Goal: Transaction & Acquisition: Purchase product/service

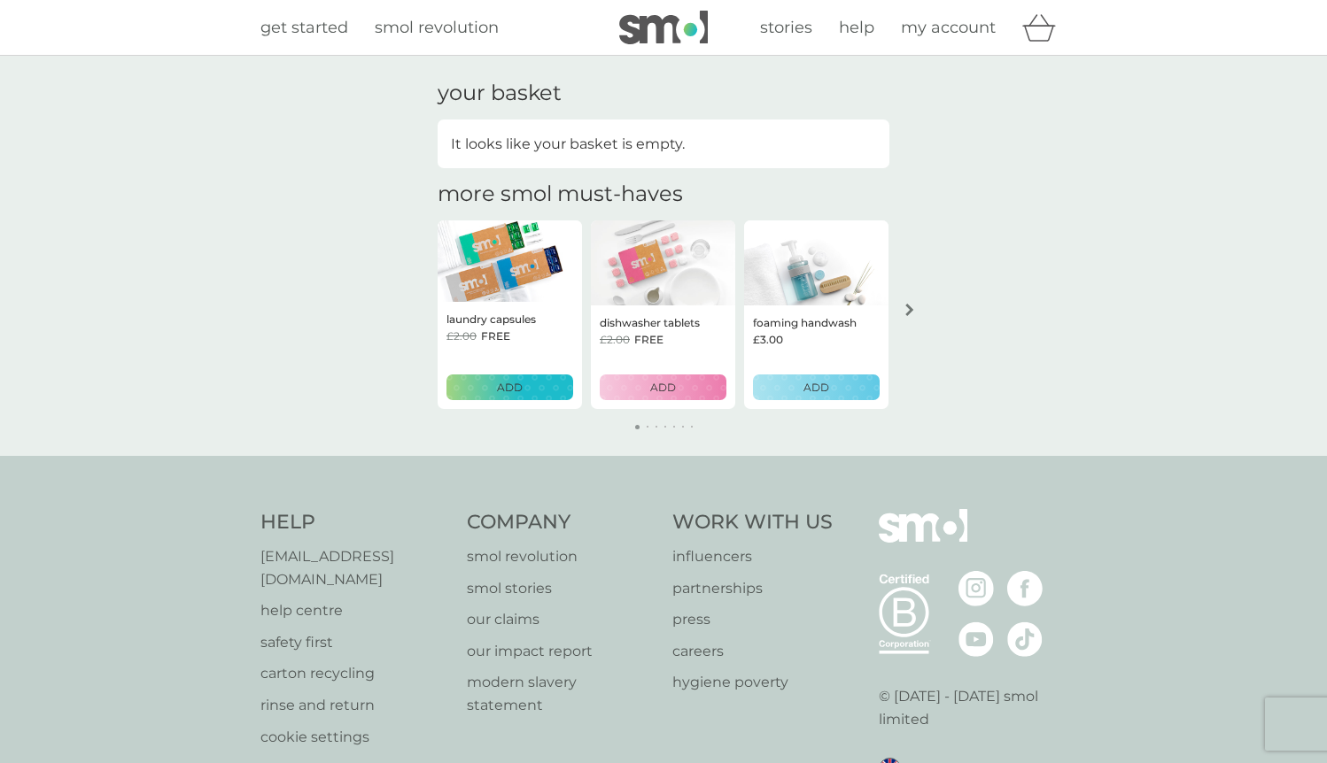
click at [527, 277] on img at bounding box center [509, 260] width 144 height 81
click at [508, 279] on img at bounding box center [509, 260] width 144 height 81
click at [516, 329] on div "£2.00 FREE" at bounding box center [509, 336] width 127 height 17
click at [662, 321] on p "dishwasher tablets" at bounding box center [650, 322] width 100 height 17
click at [911, 302] on button "arrow right" at bounding box center [909, 310] width 30 height 32
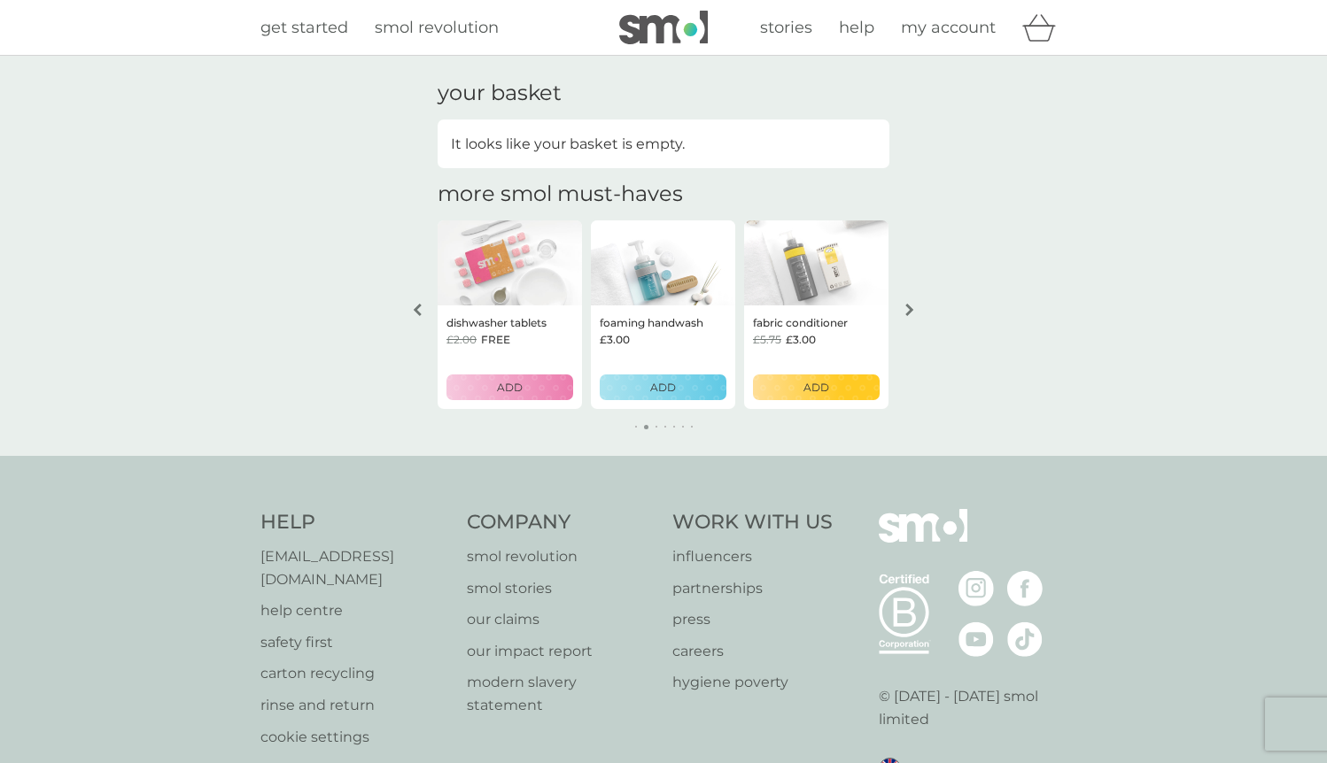
click at [911, 302] on button "arrow right" at bounding box center [909, 310] width 30 height 32
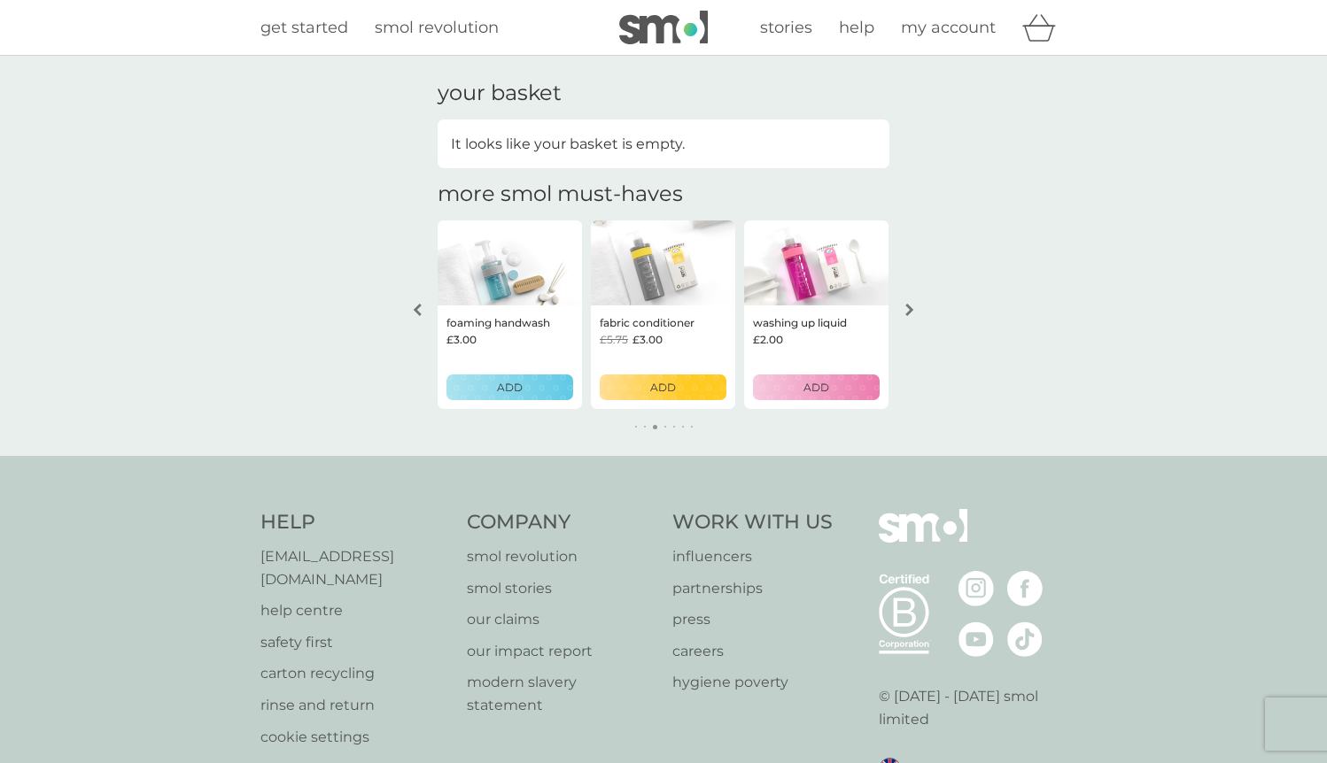
click at [911, 302] on button "arrow right" at bounding box center [909, 310] width 30 height 32
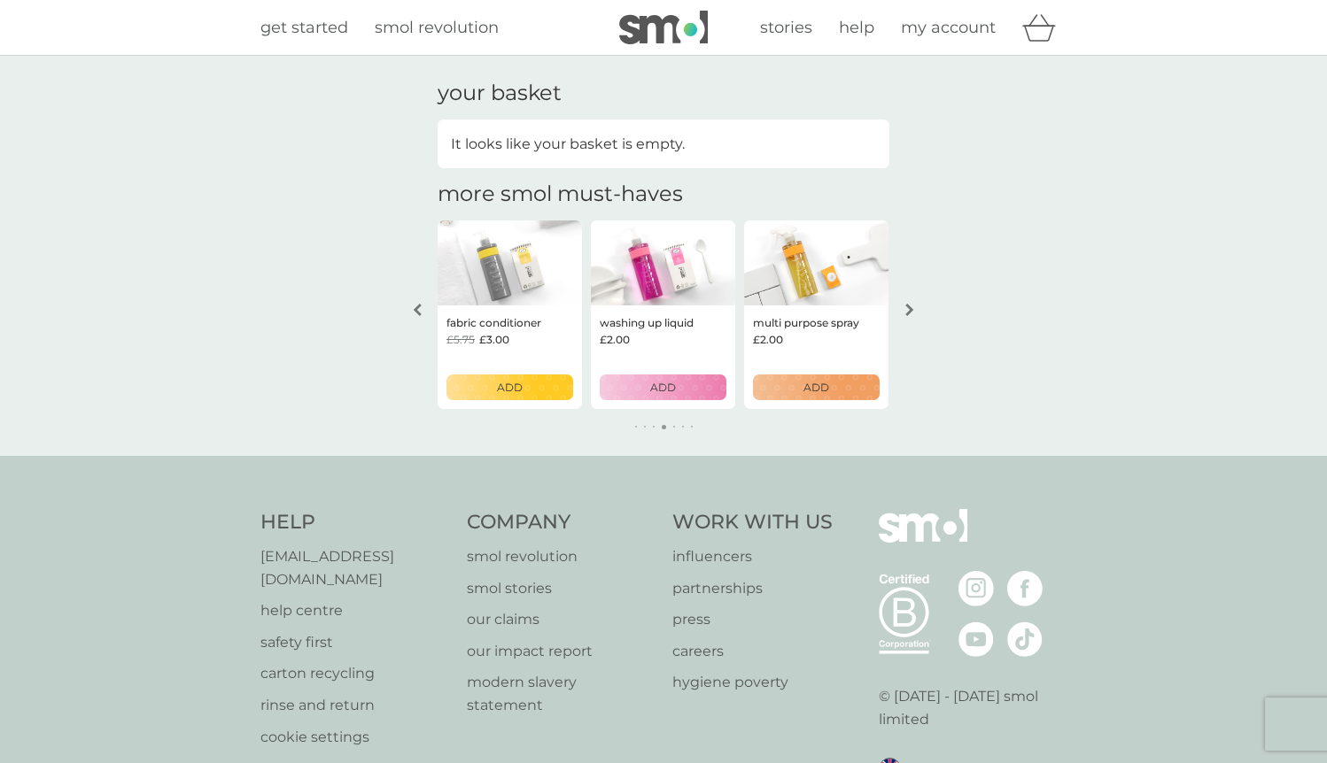
click at [911, 302] on button "arrow right" at bounding box center [909, 310] width 30 height 32
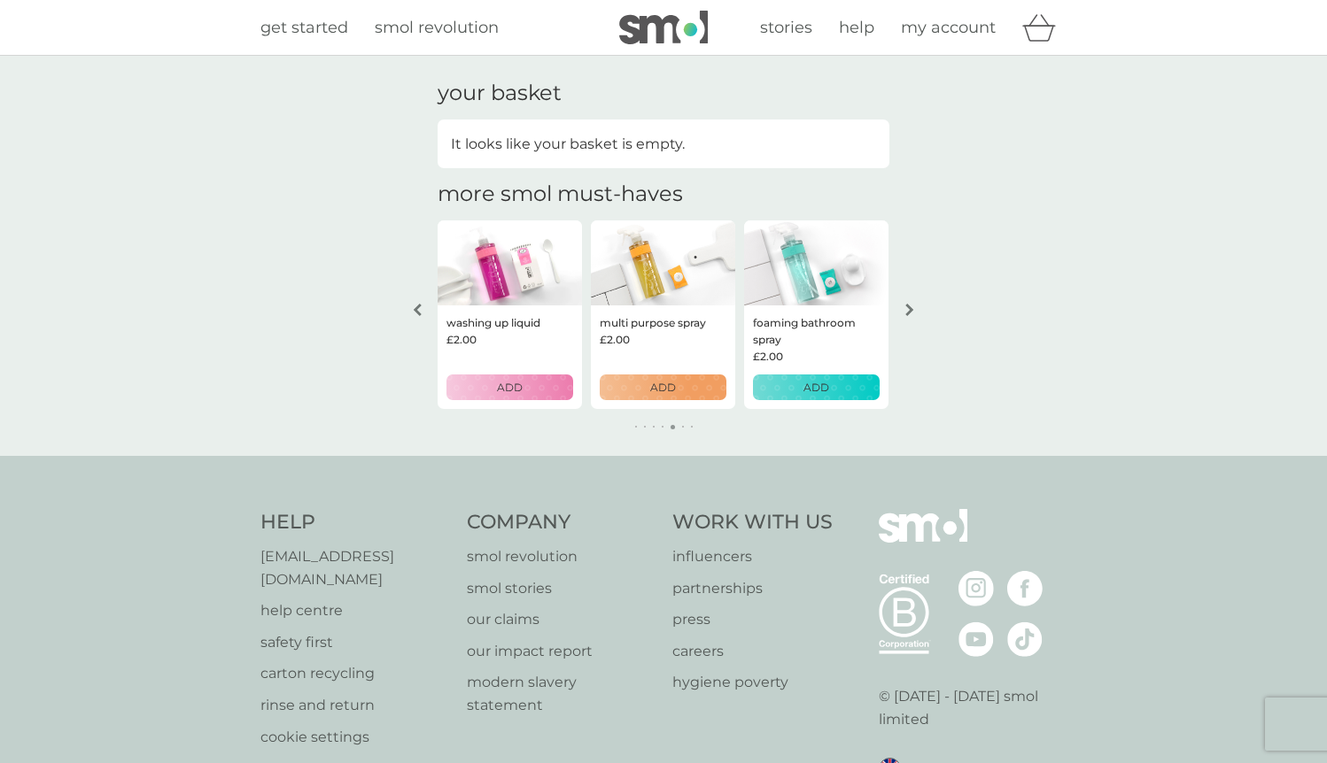
click at [911, 302] on button "arrow right" at bounding box center [909, 310] width 30 height 32
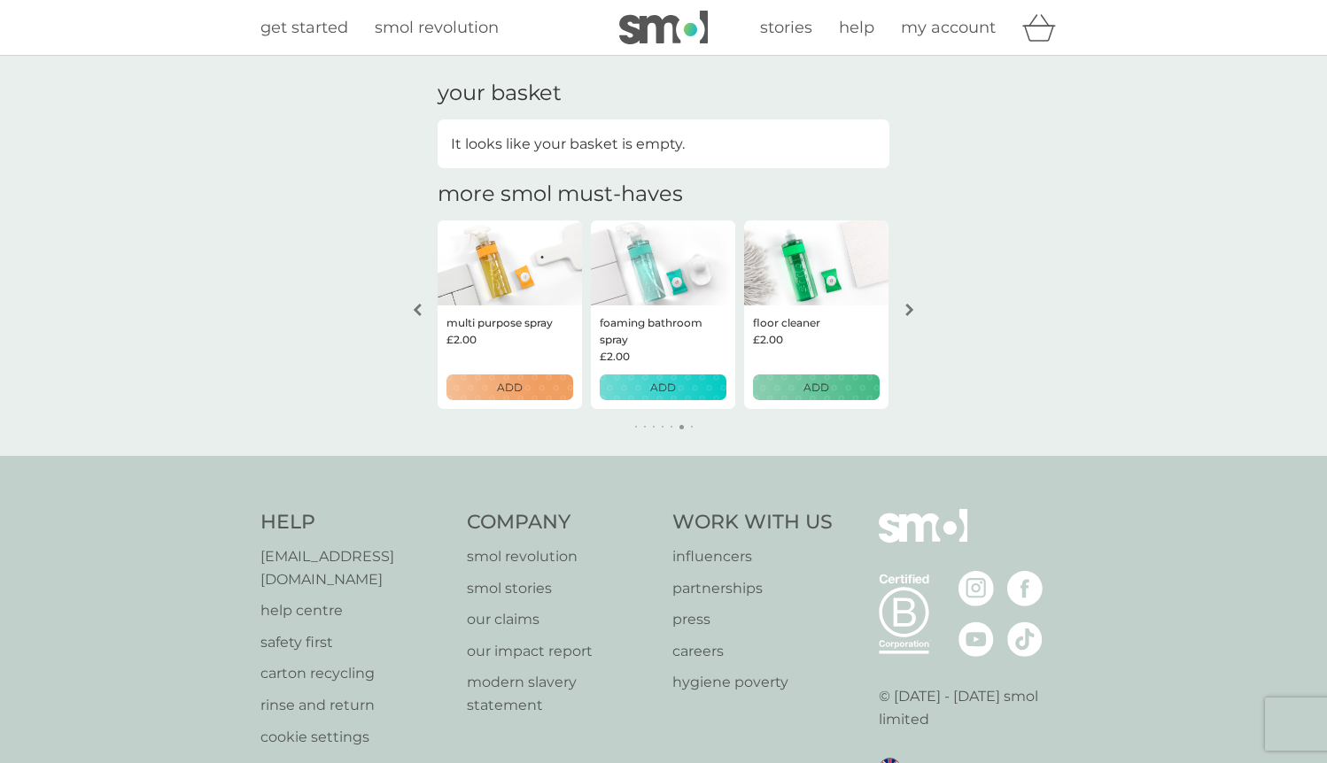
click at [911, 302] on button "arrow right" at bounding box center [909, 310] width 30 height 32
click at [981, 33] on span "my account" at bounding box center [948, 27] width 95 height 19
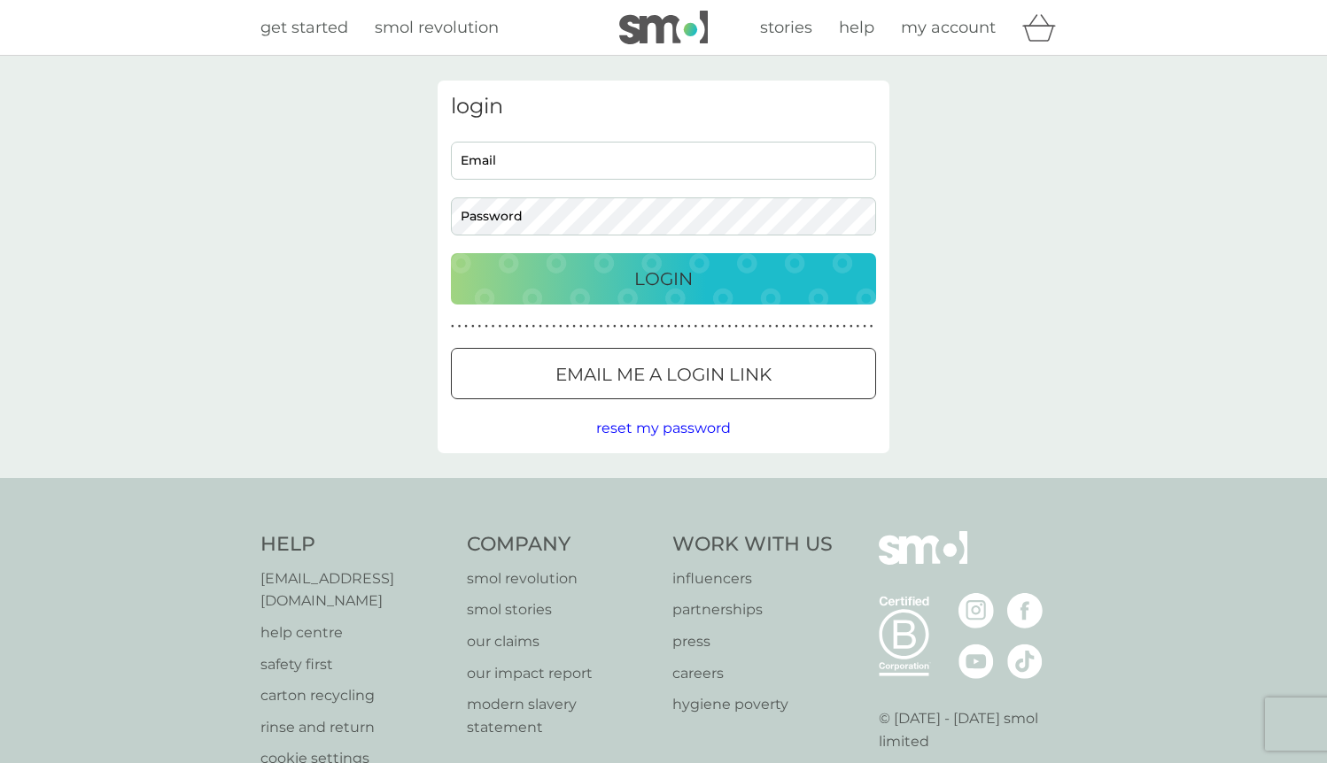
click at [669, 166] on input "Email" at bounding box center [663, 161] width 425 height 38
type input "harry.h.b@hotmail.co.uk"
click at [451, 253] on button "Login" at bounding box center [663, 278] width 425 height 51
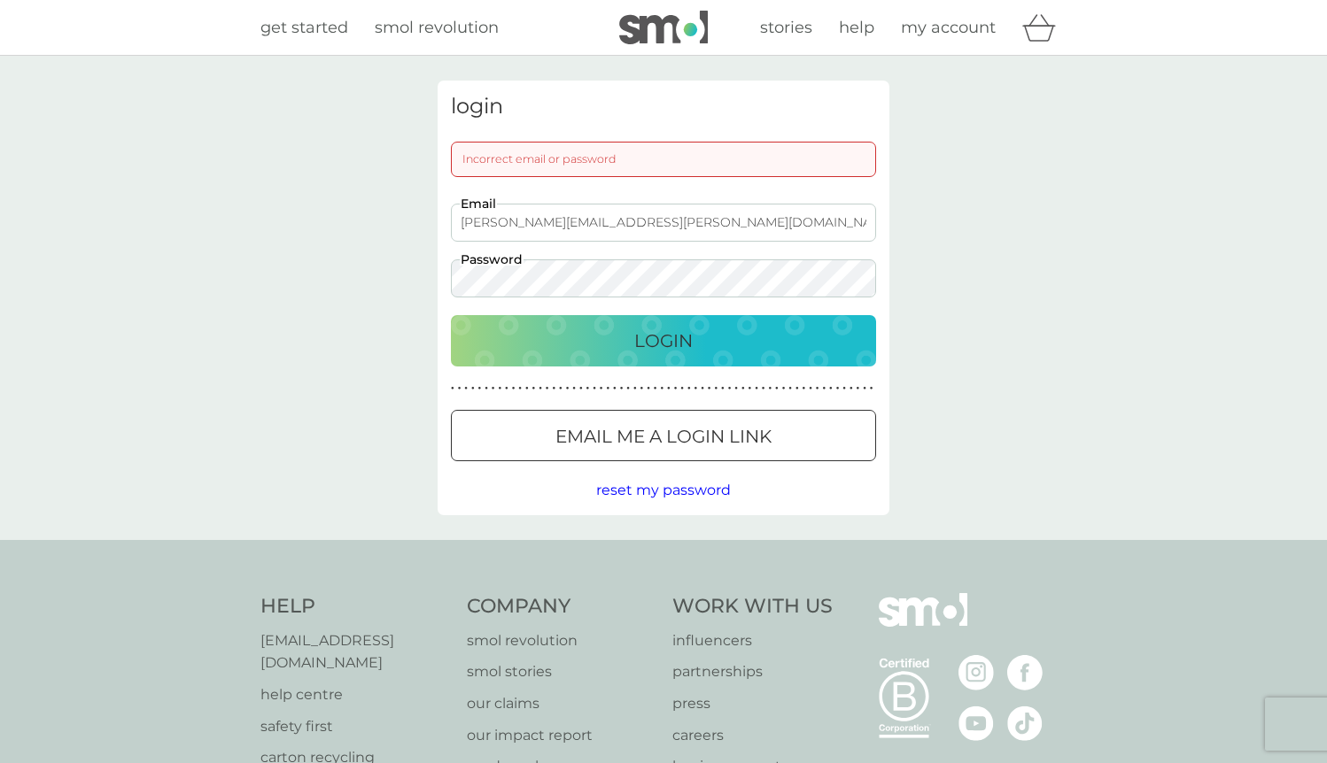
click at [451, 315] on button "Login" at bounding box center [663, 340] width 425 height 51
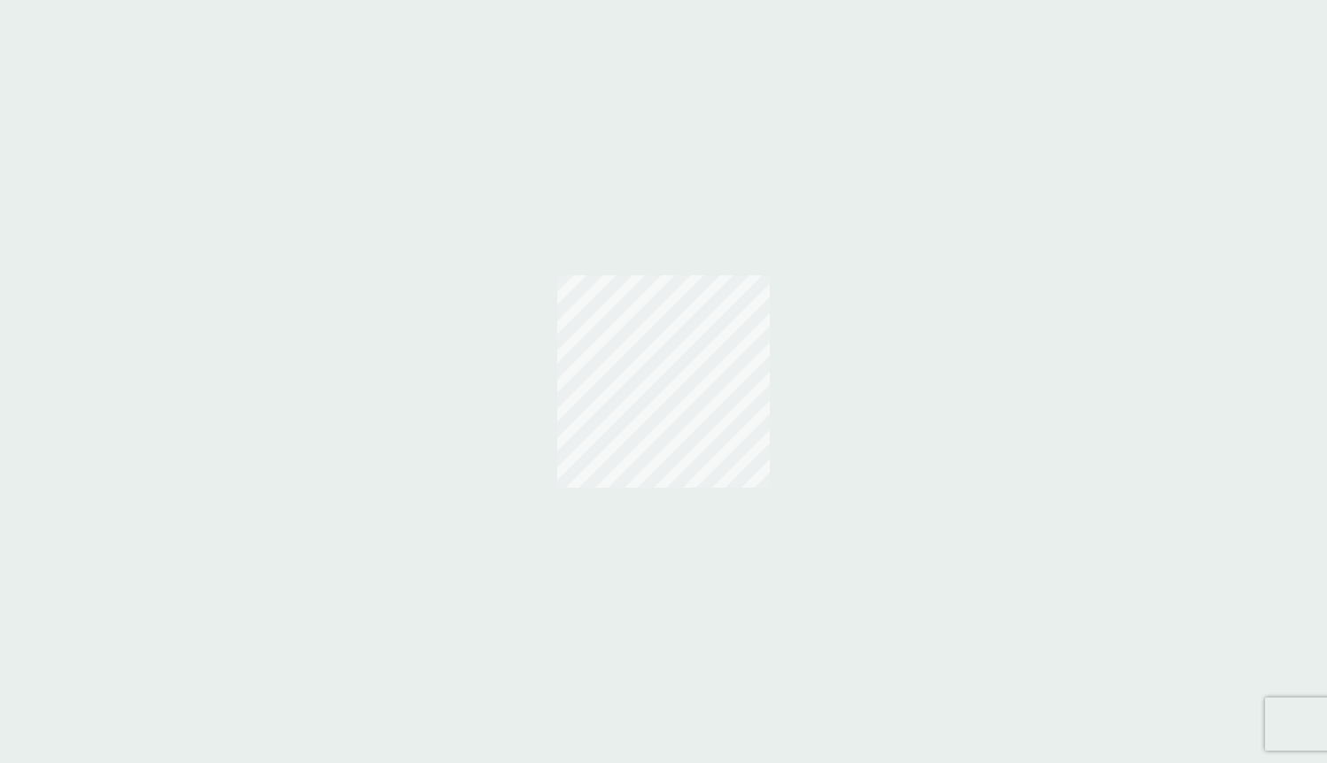
click at [612, 223] on div at bounding box center [663, 381] width 1327 height 763
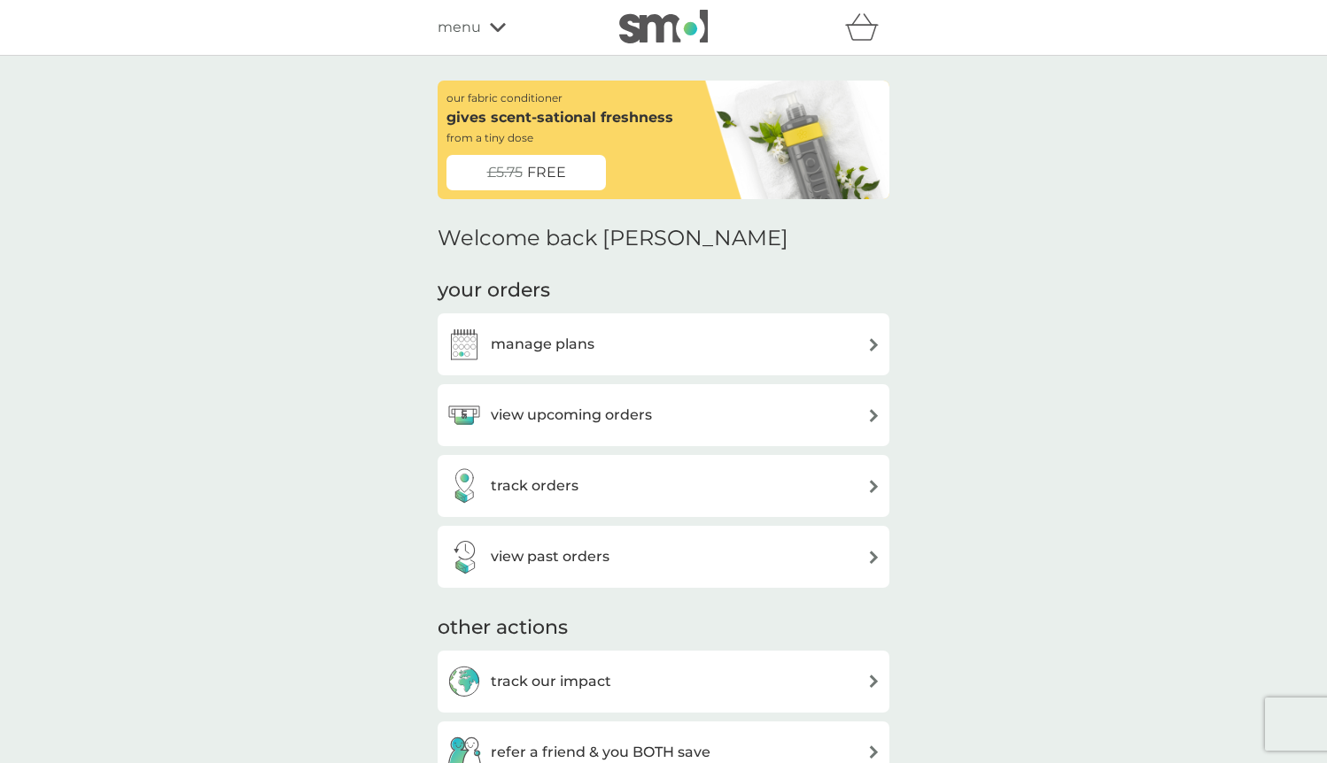
click at [808, 346] on div "manage plans" at bounding box center [663, 344] width 434 height 35
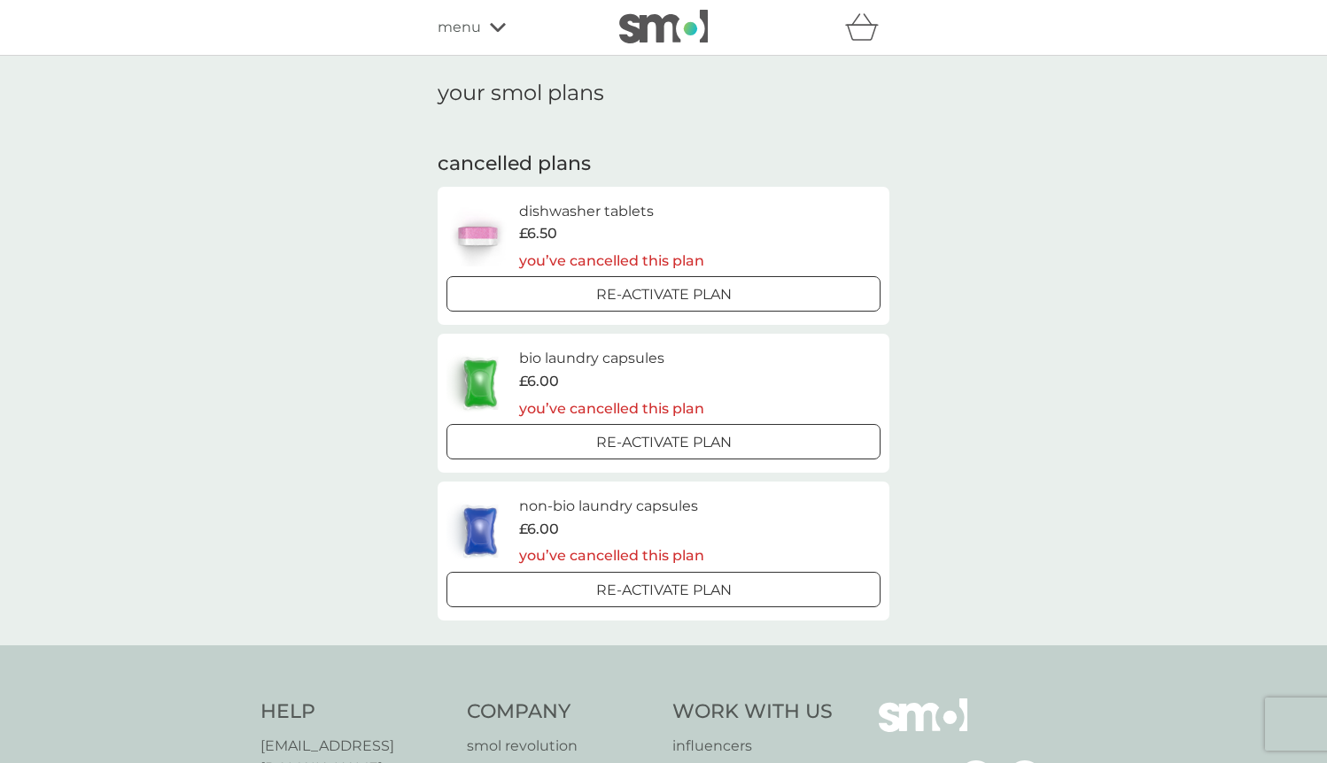
click at [479, 26] on span "menu" at bounding box center [458, 27] width 43 height 23
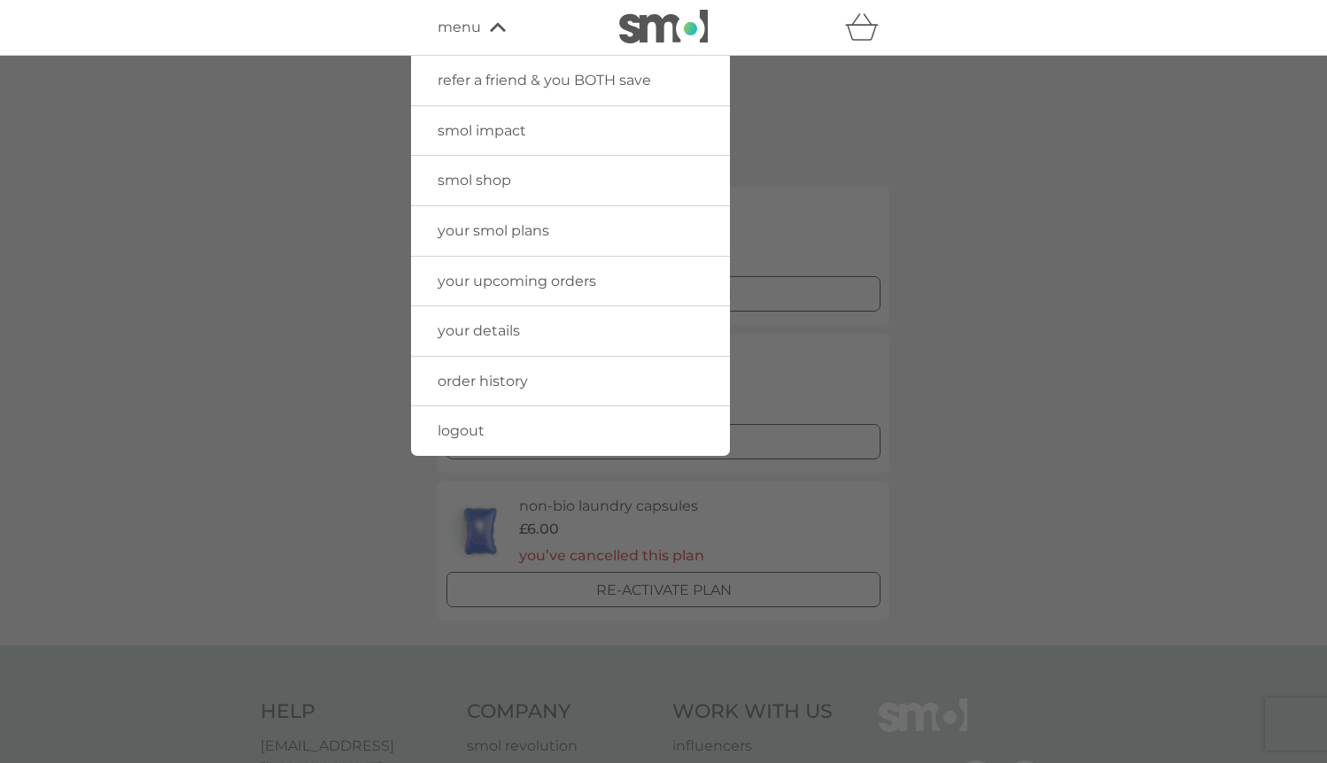
click at [553, 80] on span "refer a friend & you BOTH save" at bounding box center [543, 80] width 213 height 17
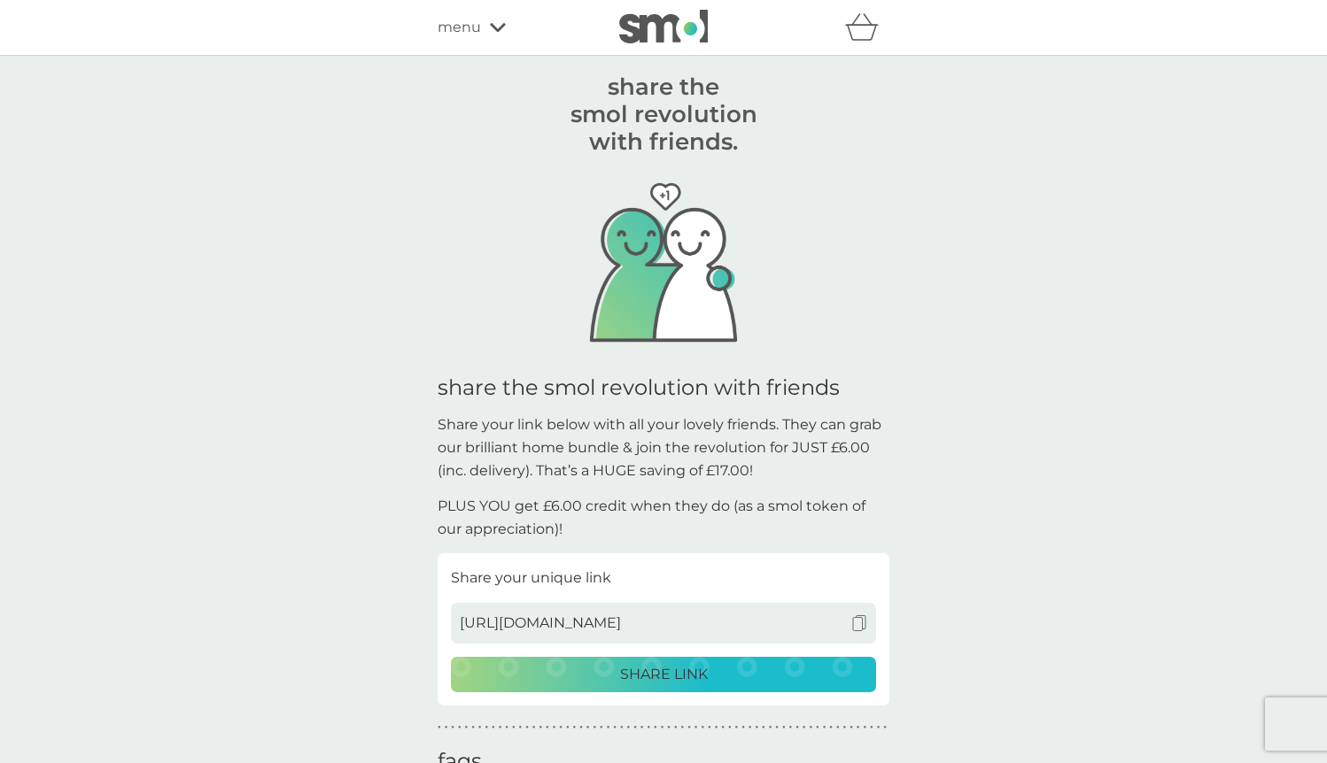
click at [500, 27] on icon at bounding box center [498, 27] width 16 height 9
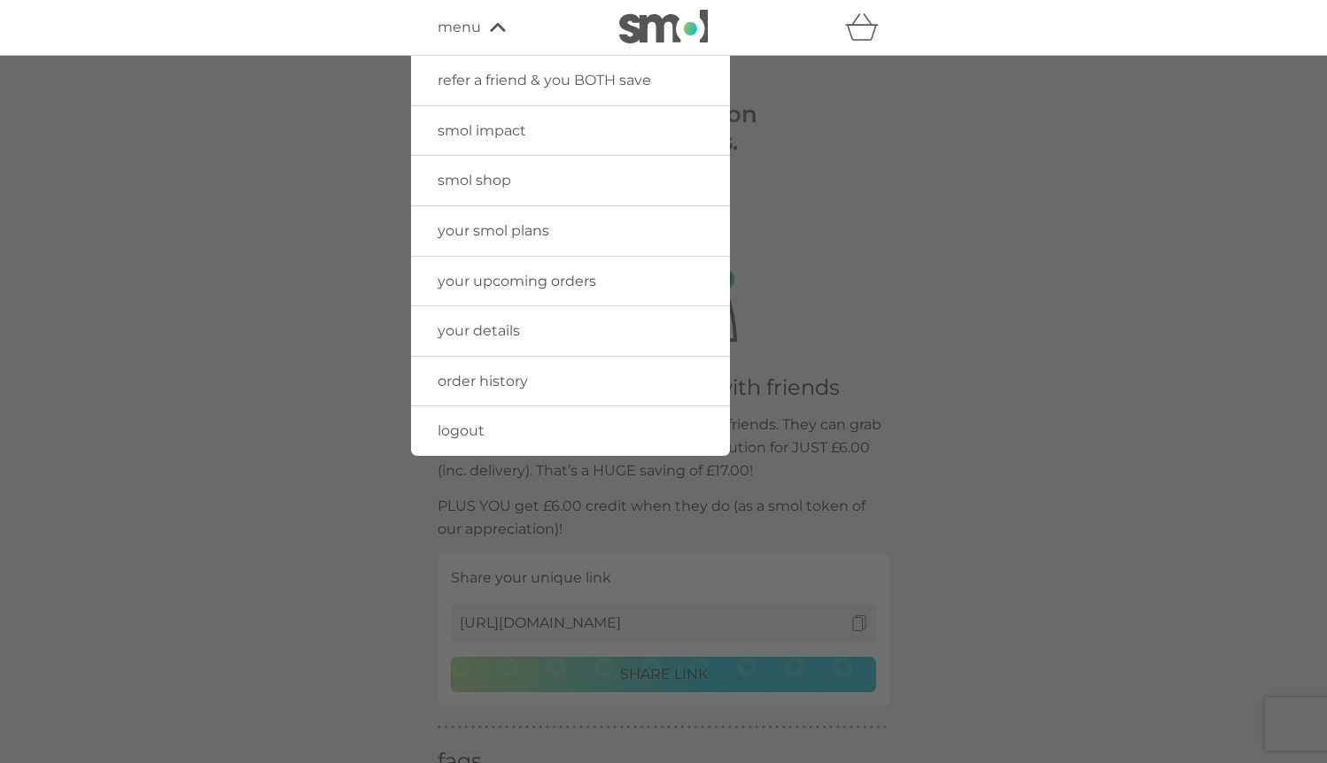
click at [511, 182] on link "smol shop" at bounding box center [570, 181] width 319 height 50
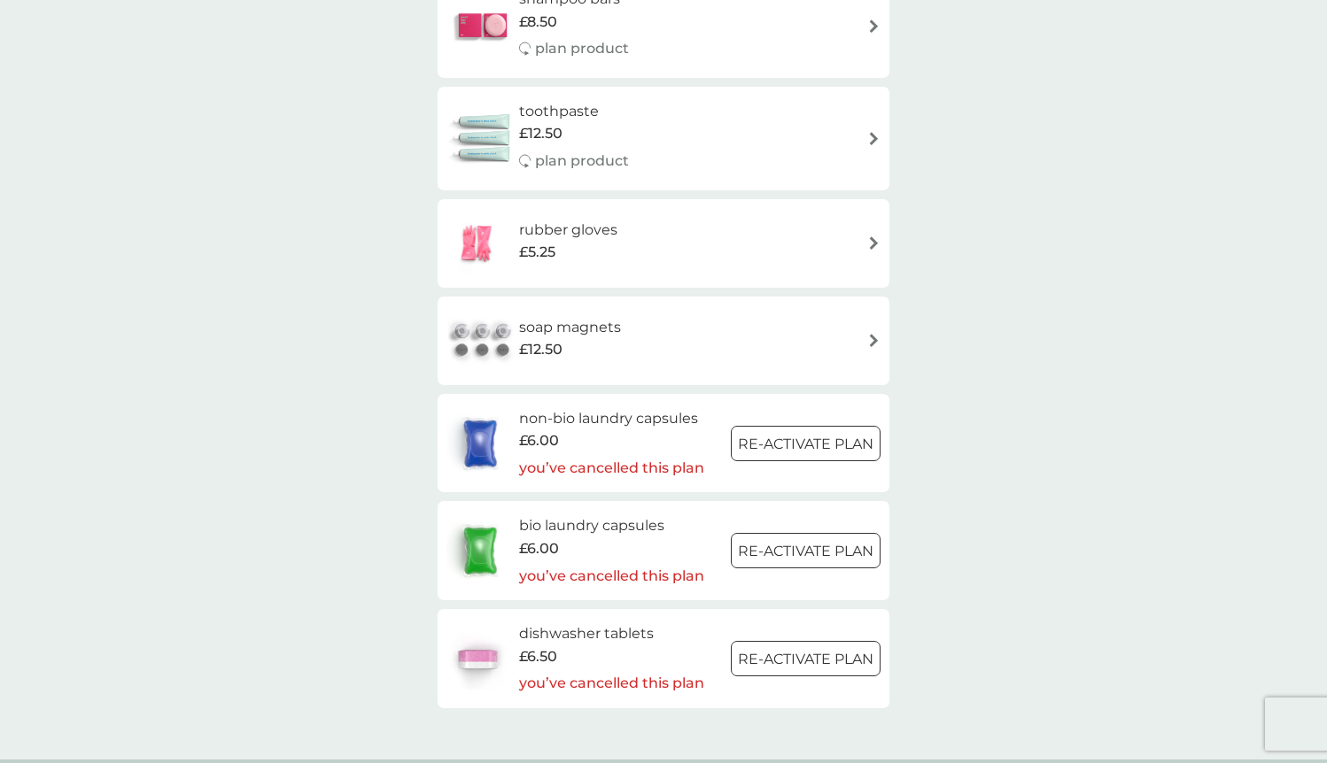
scroll to position [2689, 0]
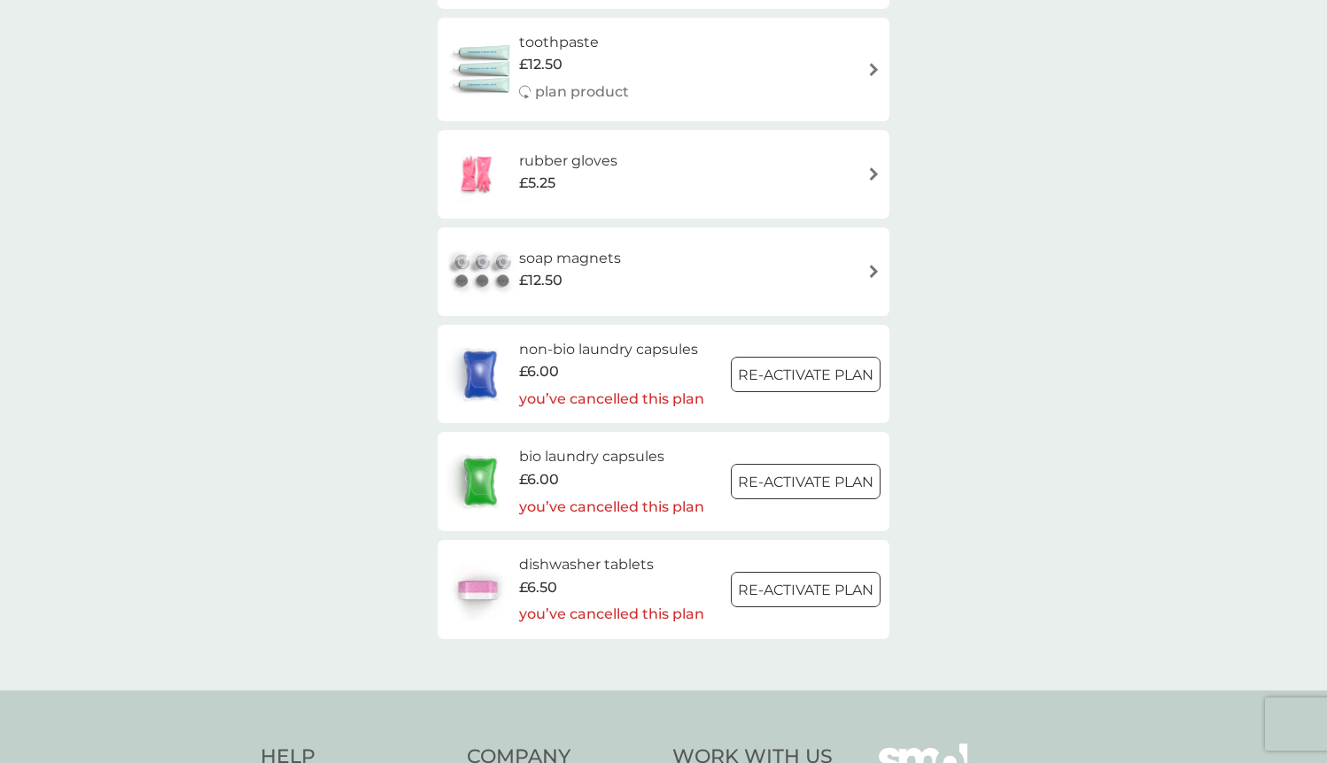
click at [600, 455] on h6 "bio laundry capsules" at bounding box center [611, 456] width 185 height 23
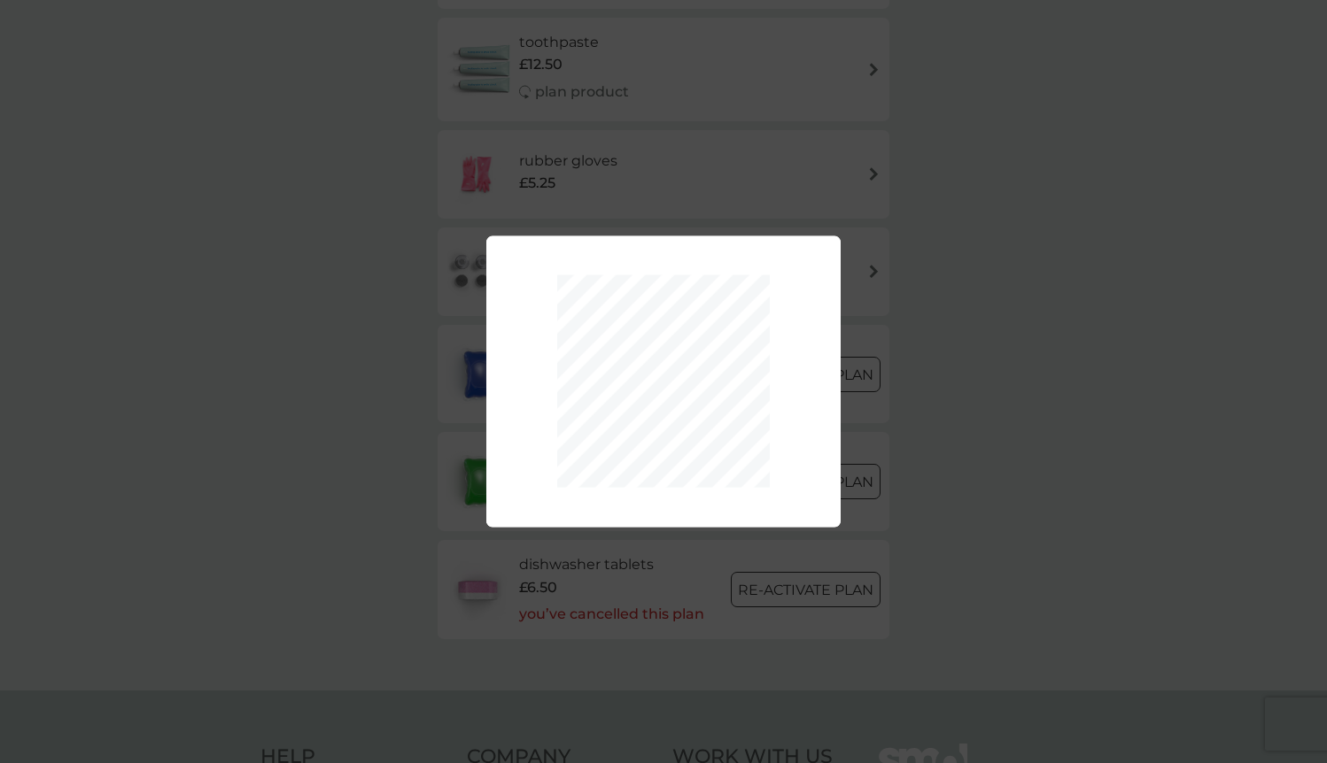
click at [906, 238] on div "Your plan has been re-activated." at bounding box center [663, 381] width 1327 height 763
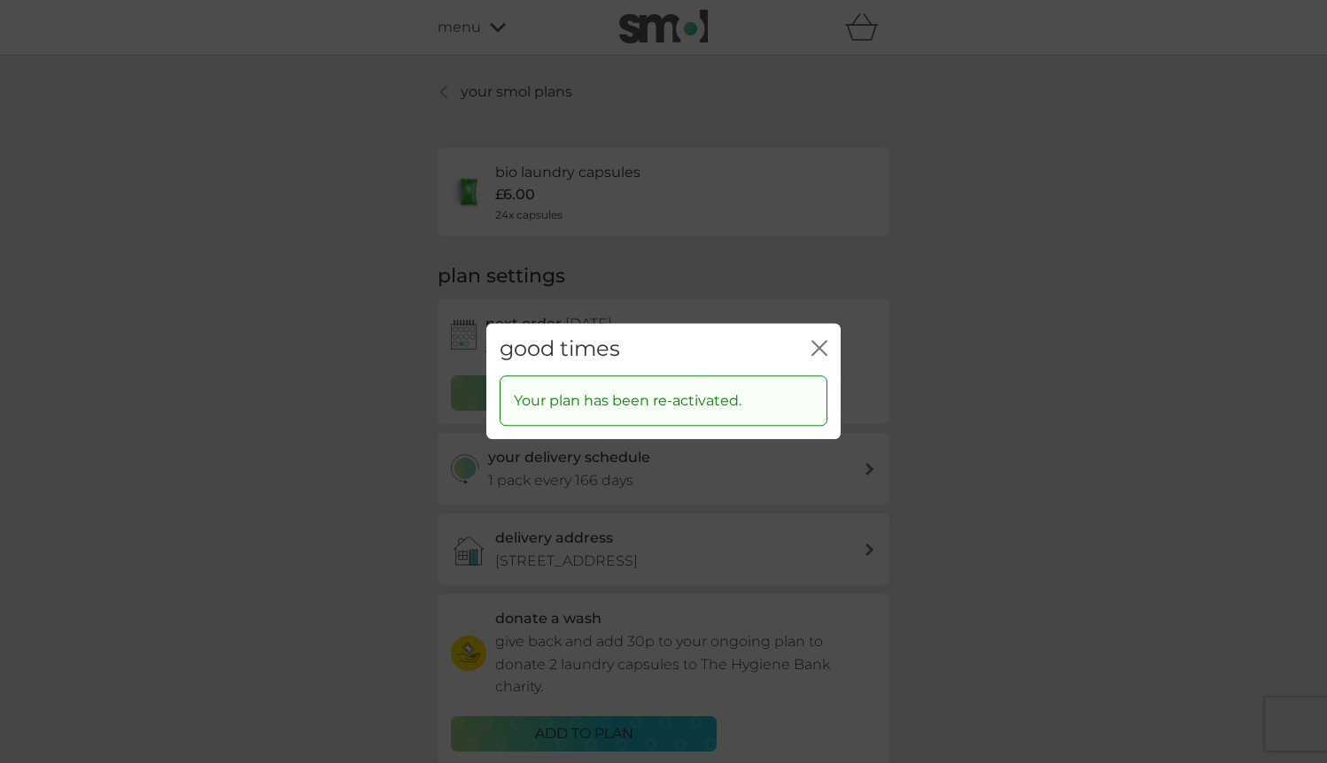
click at [825, 342] on icon "close" at bounding box center [822, 348] width 7 height 14
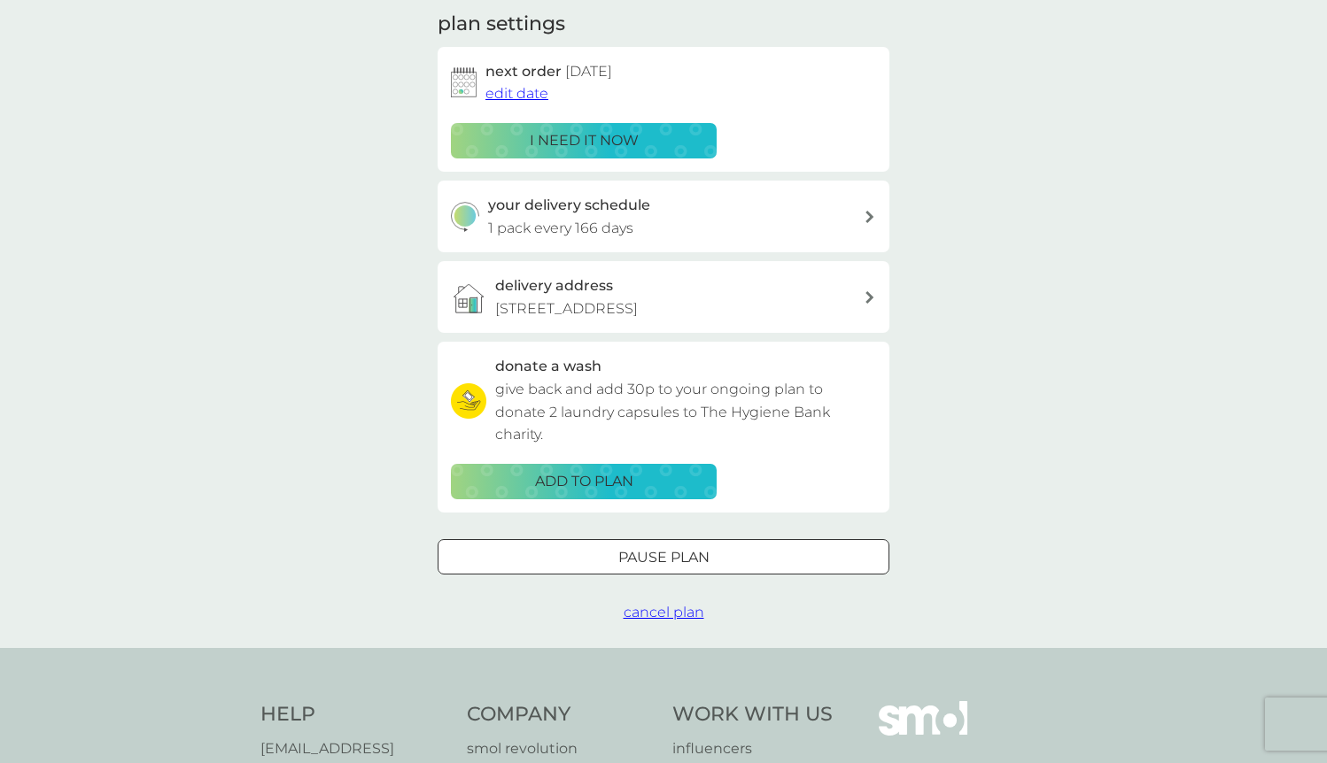
scroll to position [303, 0]
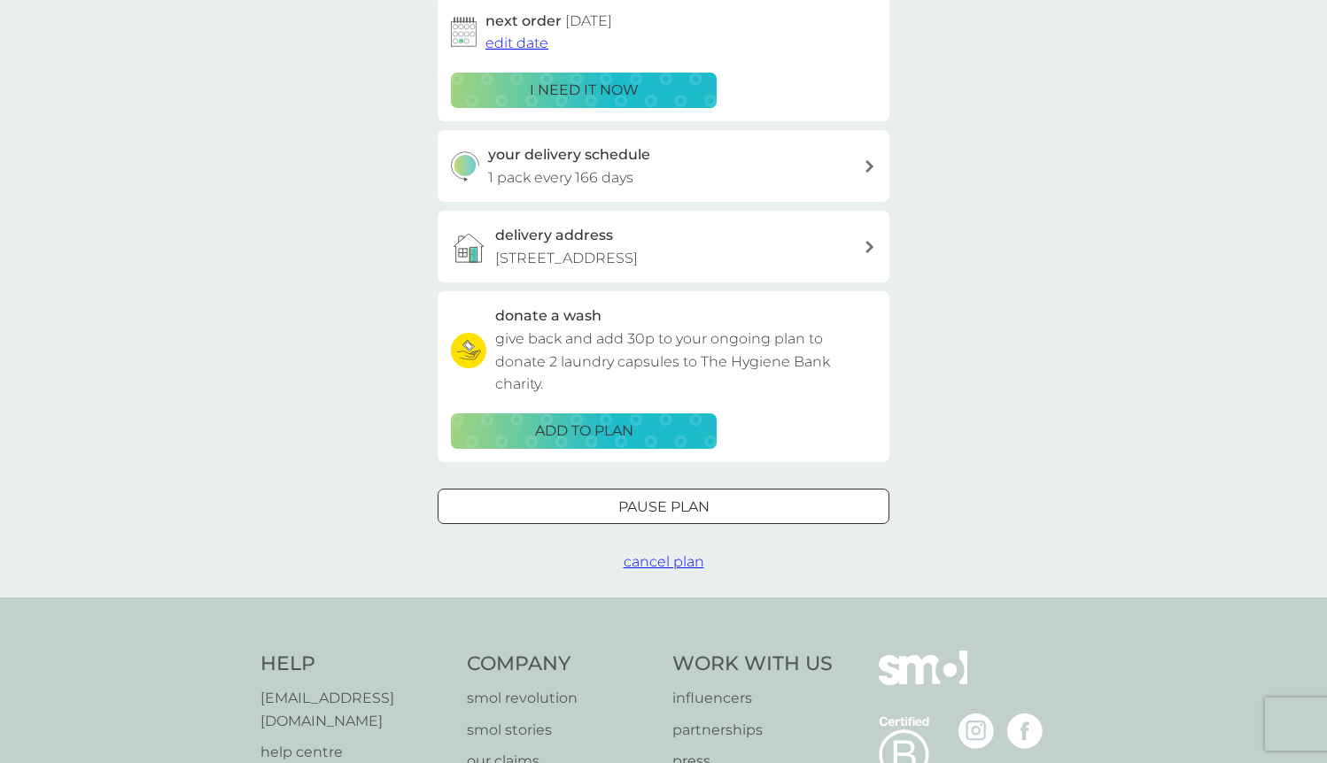
click at [666, 560] on span "cancel plan" at bounding box center [663, 561] width 81 height 17
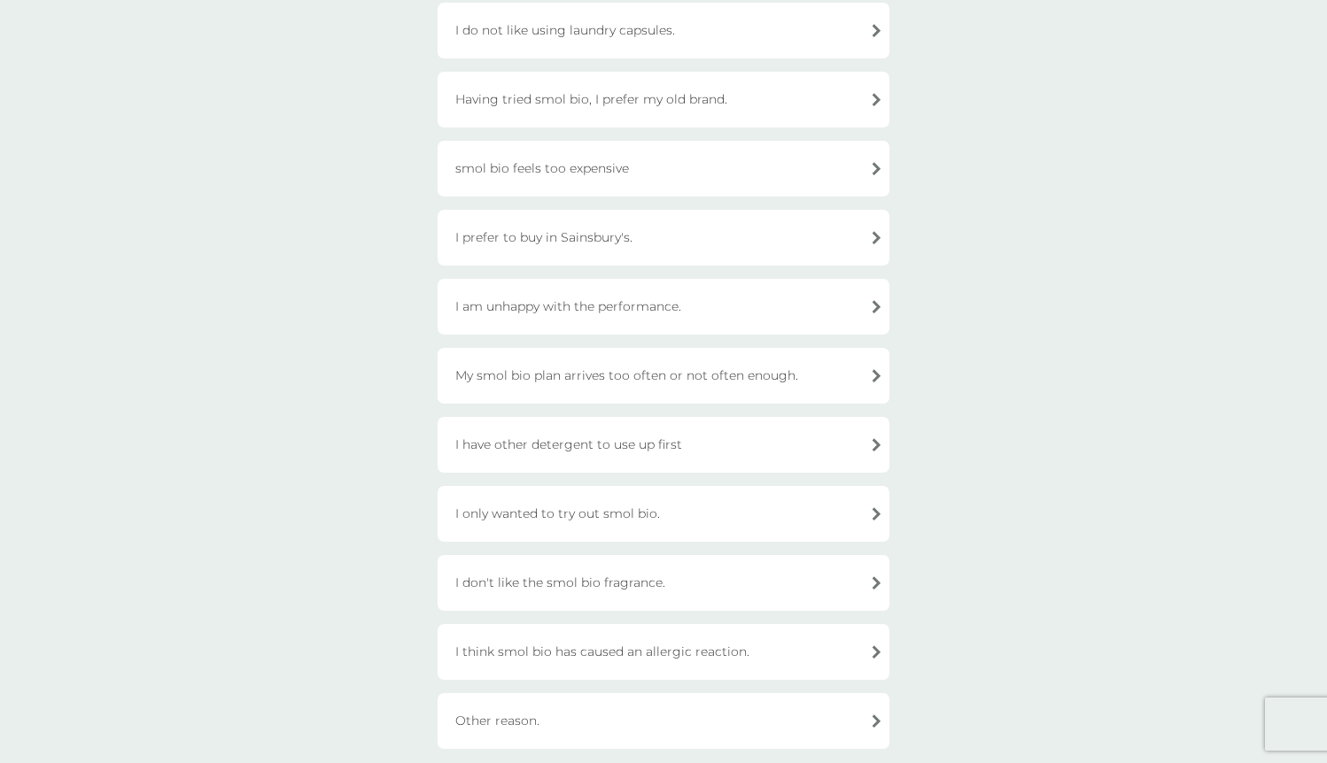
scroll to position [238, 0]
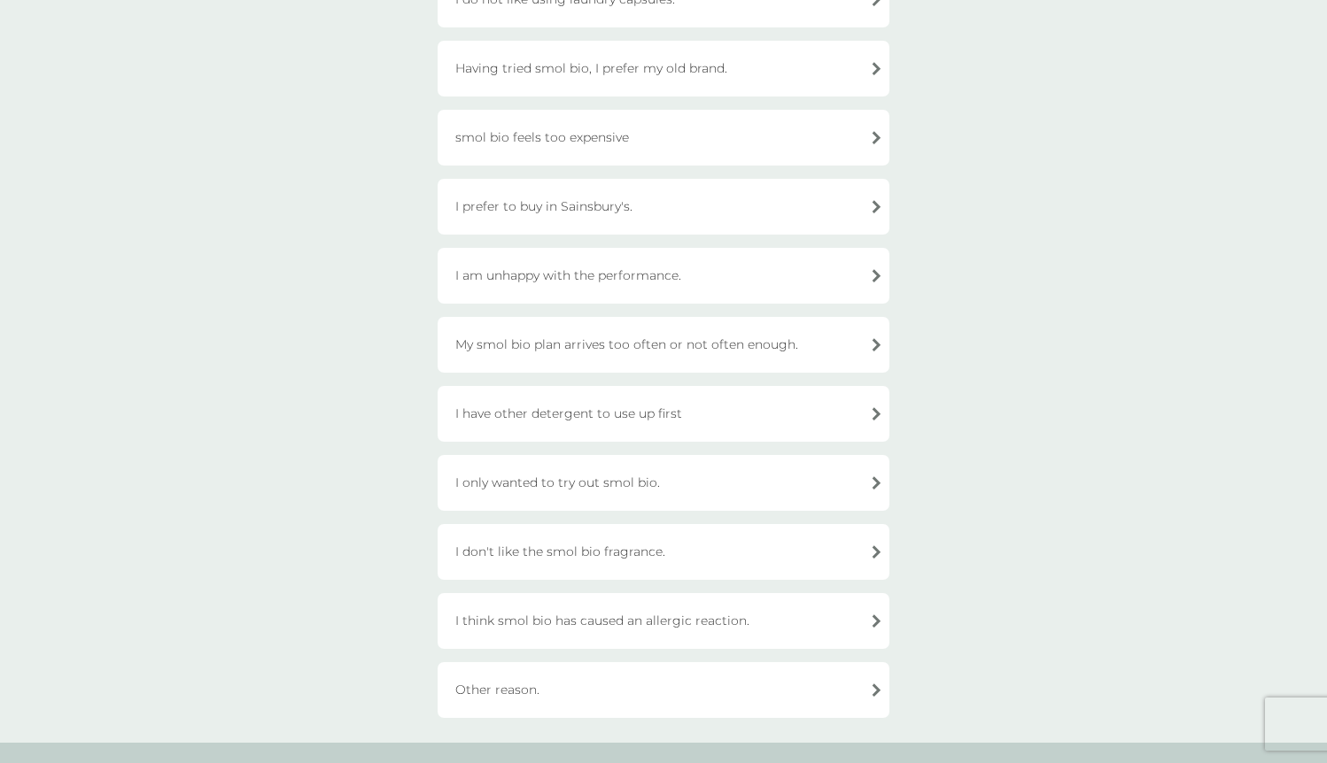
click at [660, 679] on div "Other reason." at bounding box center [663, 690] width 452 height 56
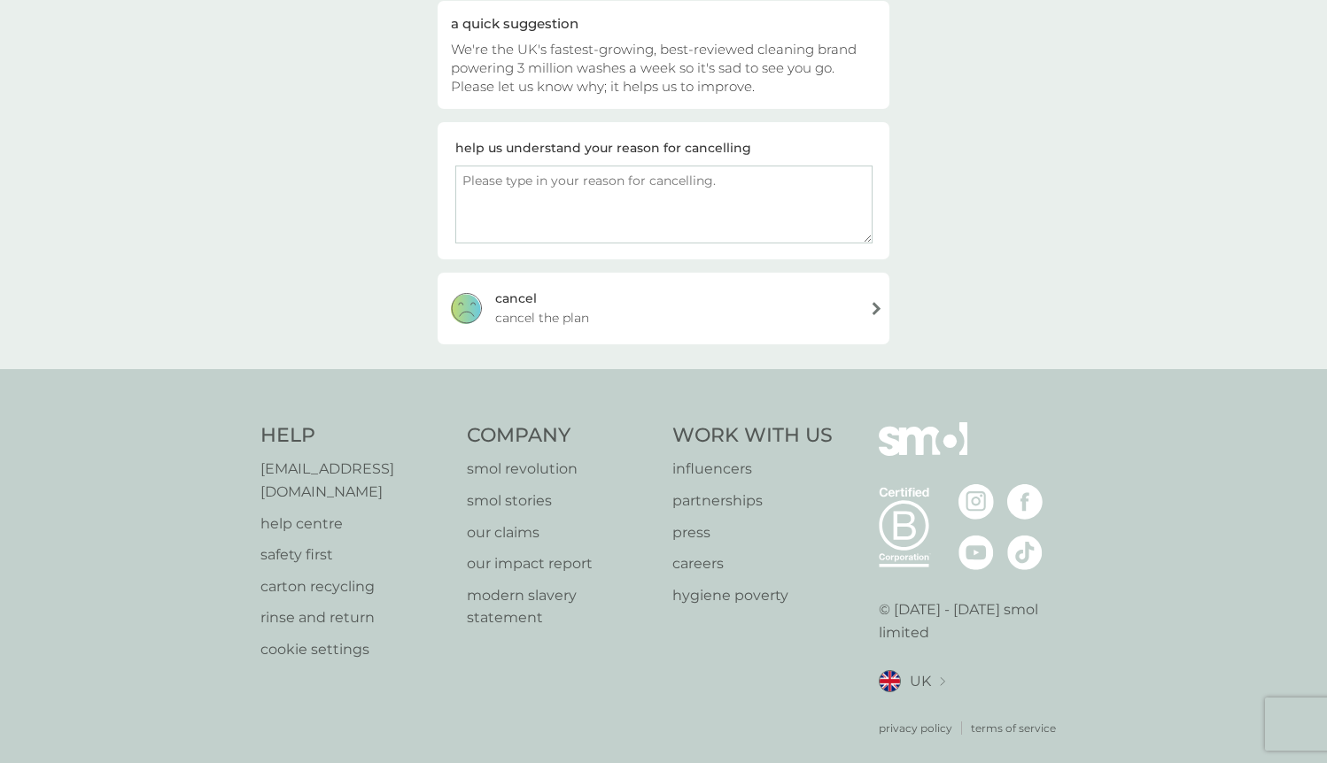
click at [707, 308] on div "cancel cancel the plan" at bounding box center [663, 308] width 452 height 71
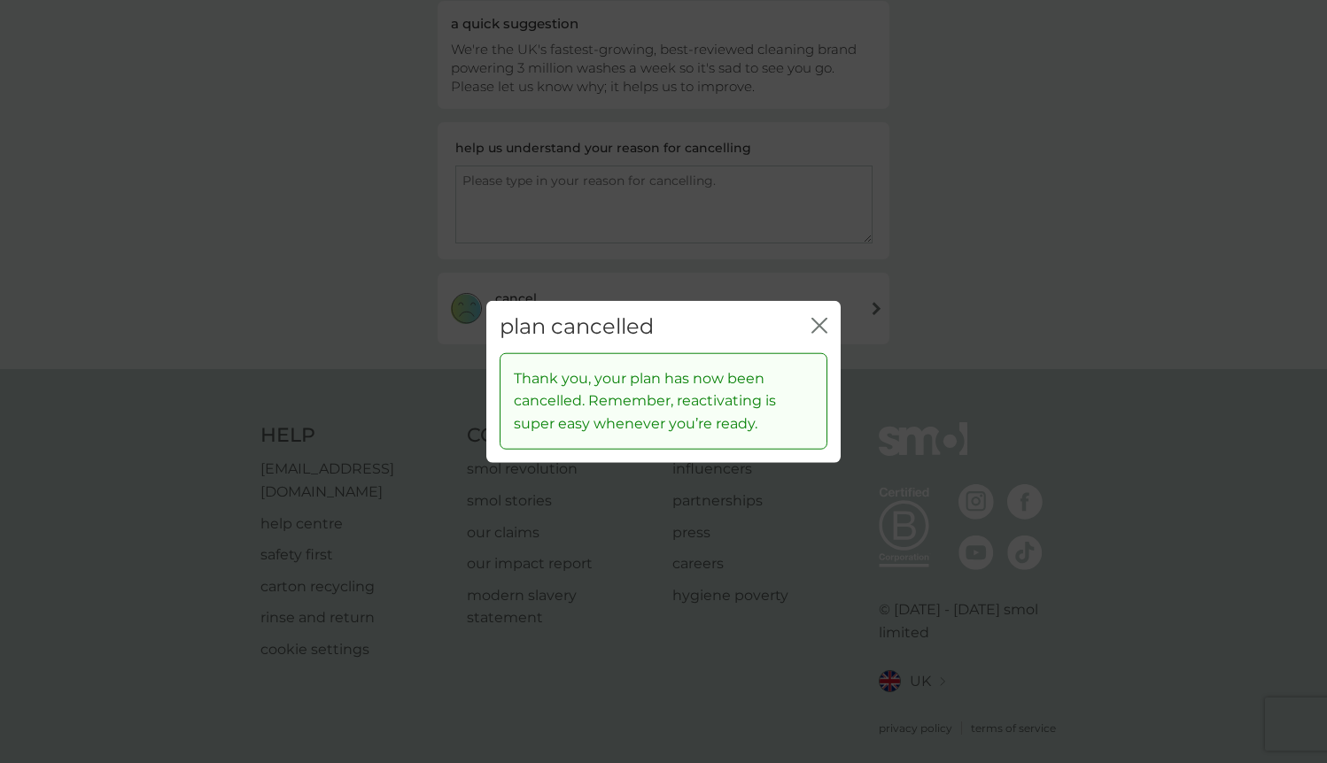
click at [817, 321] on icon "close" at bounding box center [819, 326] width 16 height 16
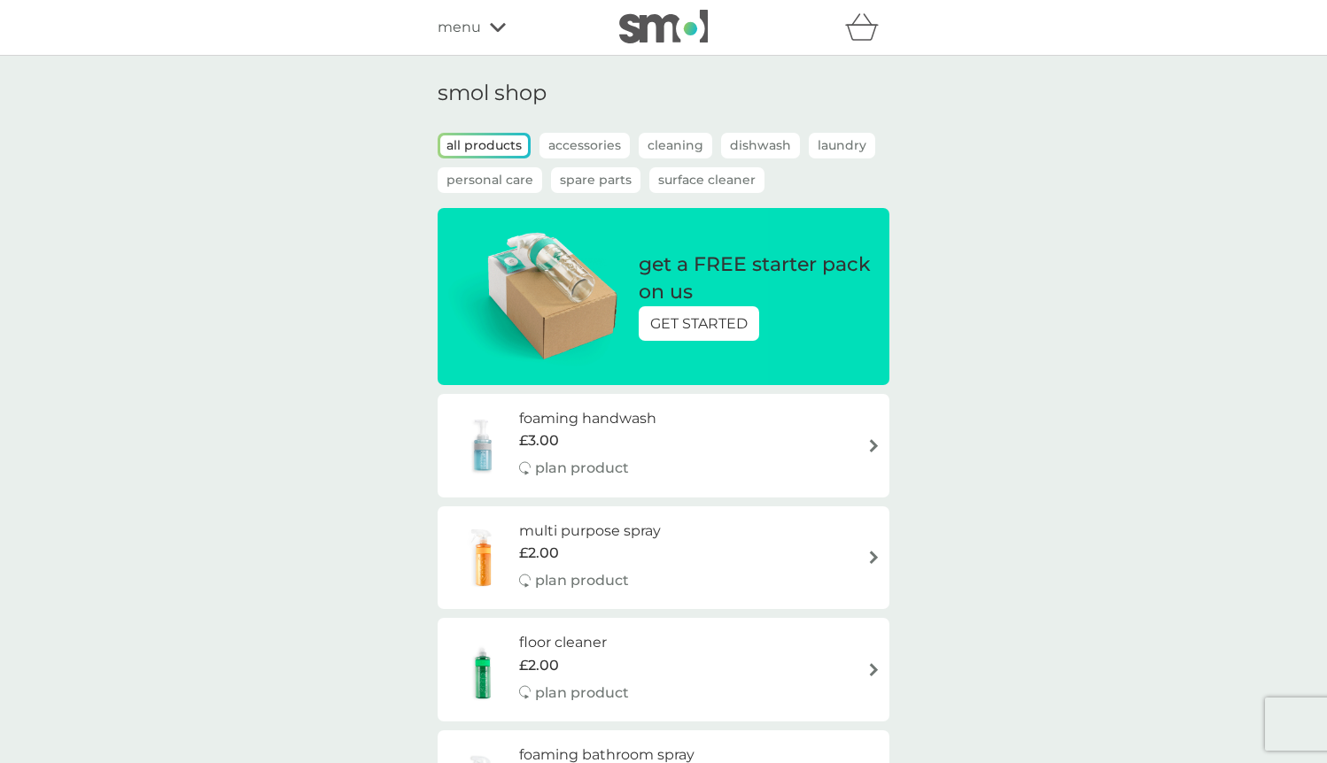
click at [692, 328] on p "GET STARTED" at bounding box center [698, 324] width 97 height 23
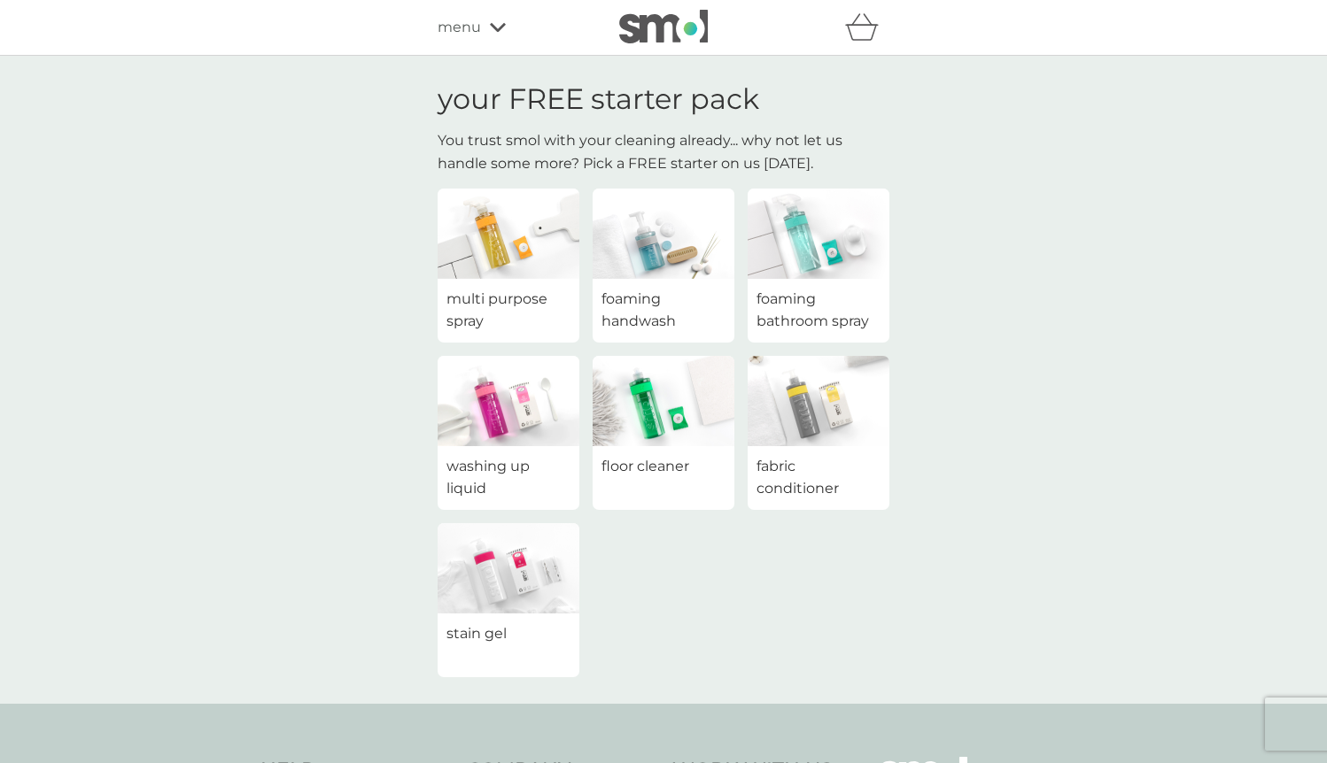
click at [478, 27] on span "menu" at bounding box center [458, 27] width 43 height 23
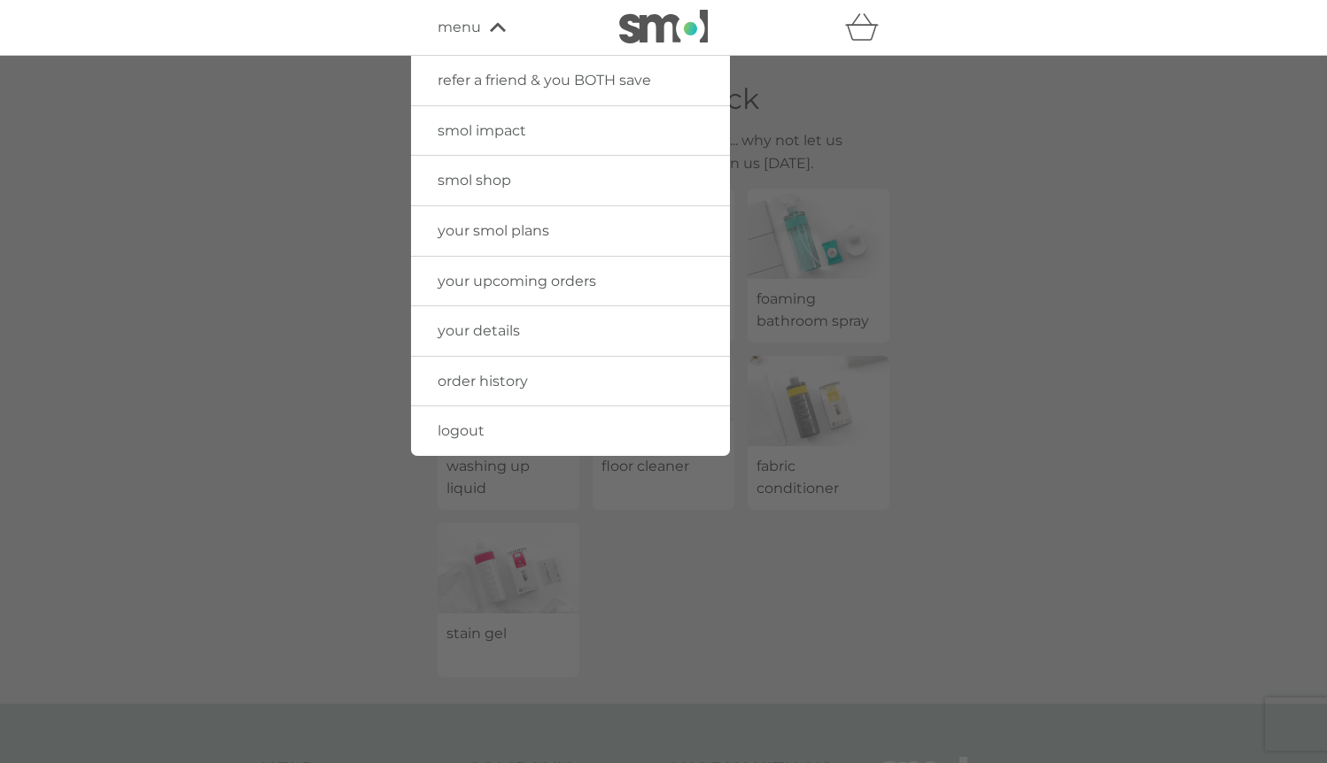
click at [595, 90] on link "refer a friend & you BOTH save" at bounding box center [570, 81] width 319 height 50
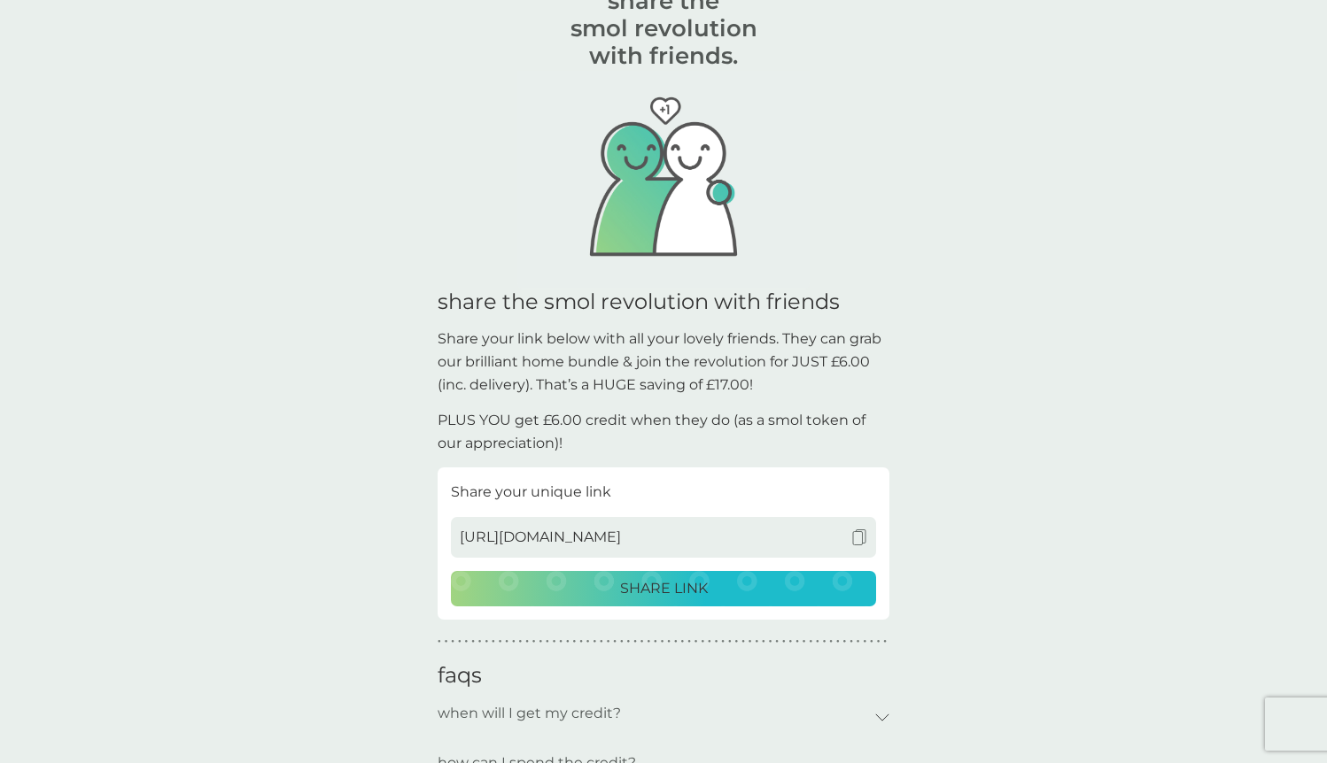
scroll to position [95, 0]
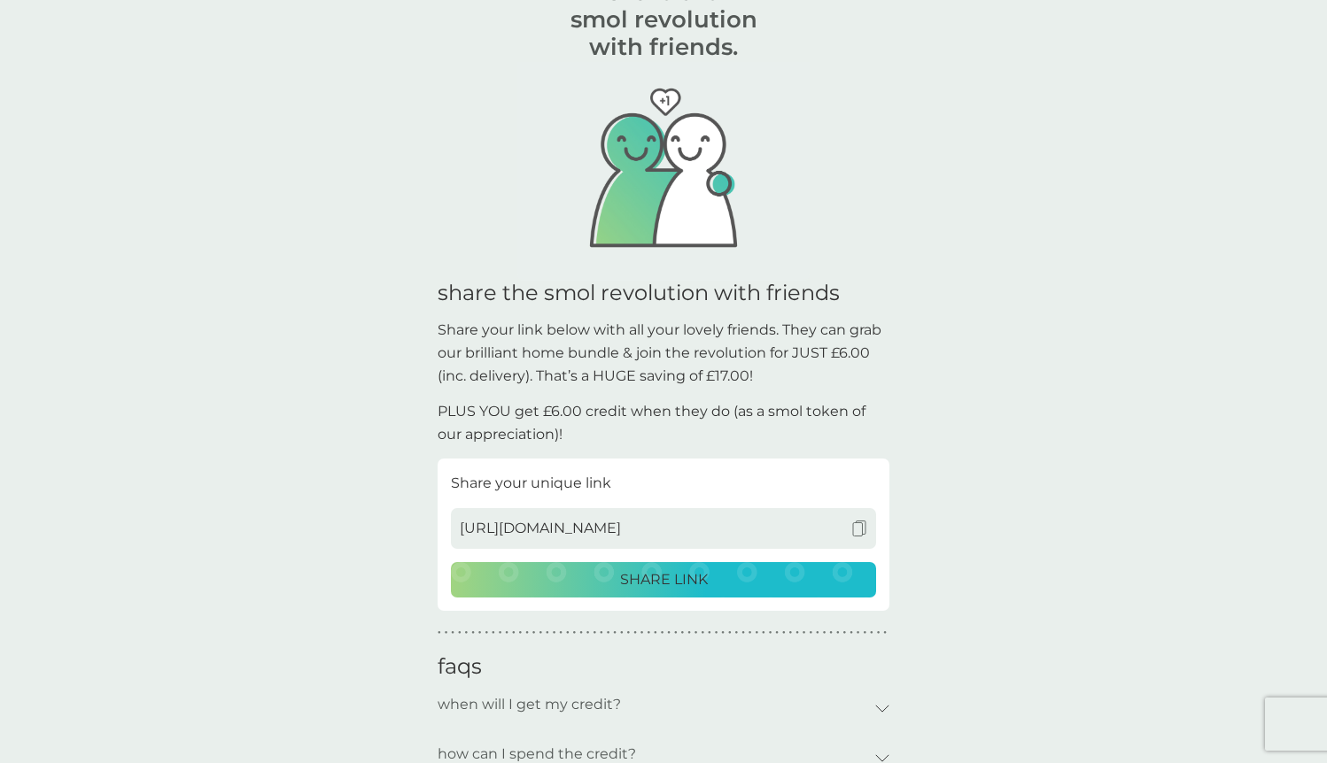
click at [784, 342] on p "Share your link below with all your lovely friends. They can grab our brilliant…" at bounding box center [663, 353] width 452 height 68
click at [738, 339] on p "Share your link below with all your lovely friends. They can grab our brilliant…" at bounding box center [663, 353] width 452 height 68
click at [725, 331] on p "Share your link below with all your lovely friends. They can grab our brilliant…" at bounding box center [663, 353] width 452 height 68
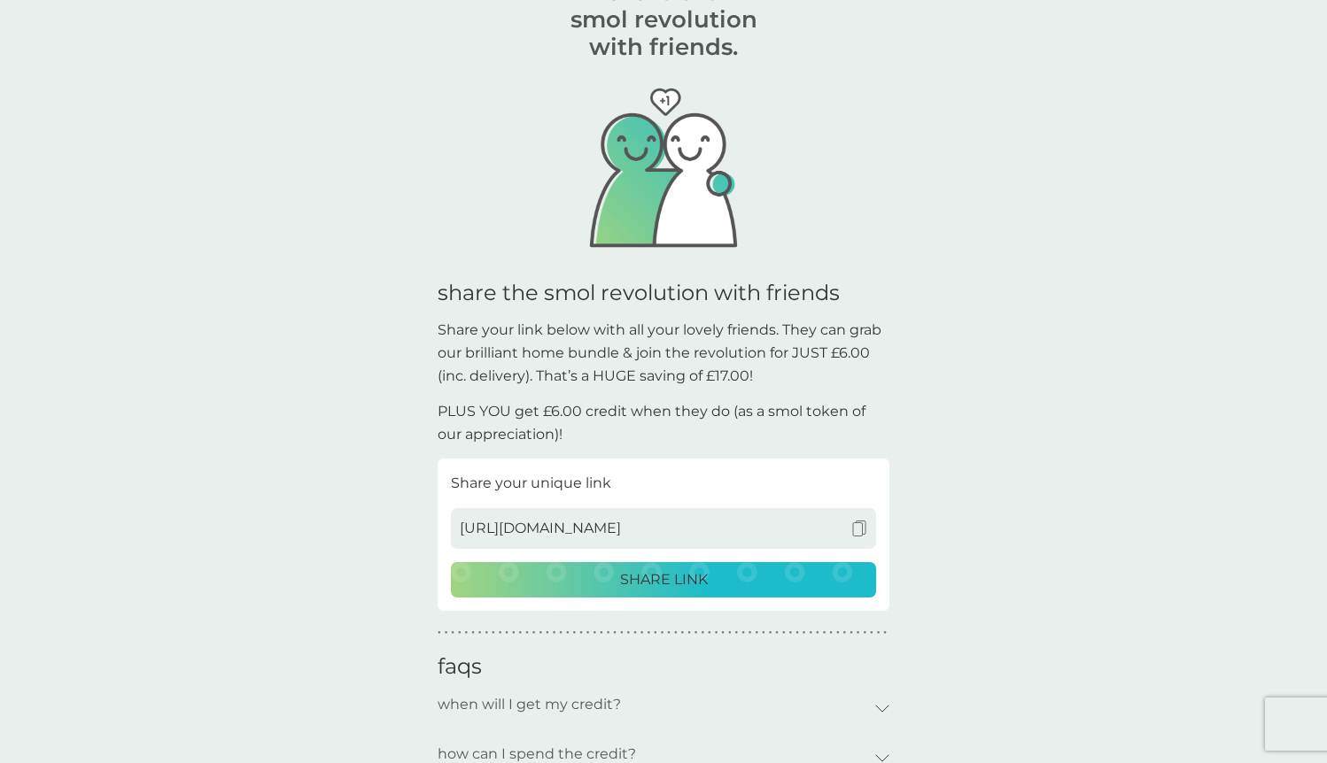
click at [725, 331] on p "Share your link below with all your lovely friends. They can grab our brilliant…" at bounding box center [663, 353] width 452 height 68
click at [705, 328] on p "Share your link below with all your lovely friends. They can grab our brilliant…" at bounding box center [663, 353] width 452 height 68
click at [769, 324] on p "Share your link below with all your lovely friends. They can grab our brilliant…" at bounding box center [663, 353] width 452 height 68
click at [796, 339] on p "Share your link below with all your lovely friends. They can grab our brilliant…" at bounding box center [663, 353] width 452 height 68
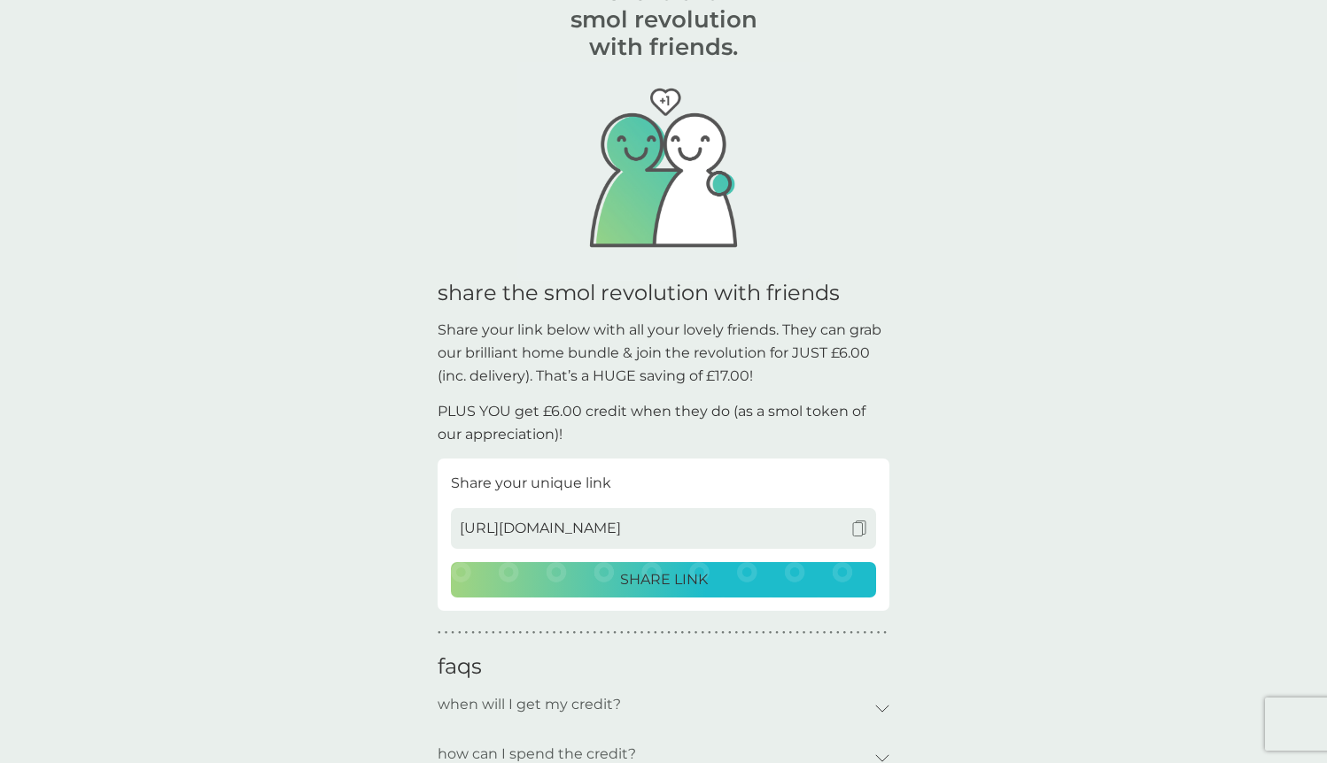
click at [796, 339] on p "Share your link below with all your lovely friends. They can grab our brilliant…" at bounding box center [663, 353] width 452 height 68
click at [807, 334] on p "Share your link below with all your lovely friends. They can grab our brilliant…" at bounding box center [663, 353] width 452 height 68
click at [855, 331] on p "Share your link below with all your lovely friends. They can grab our brilliant…" at bounding box center [663, 353] width 452 height 68
click at [839, 333] on p "Share your link below with all your lovely friends. They can grab our brilliant…" at bounding box center [663, 353] width 452 height 68
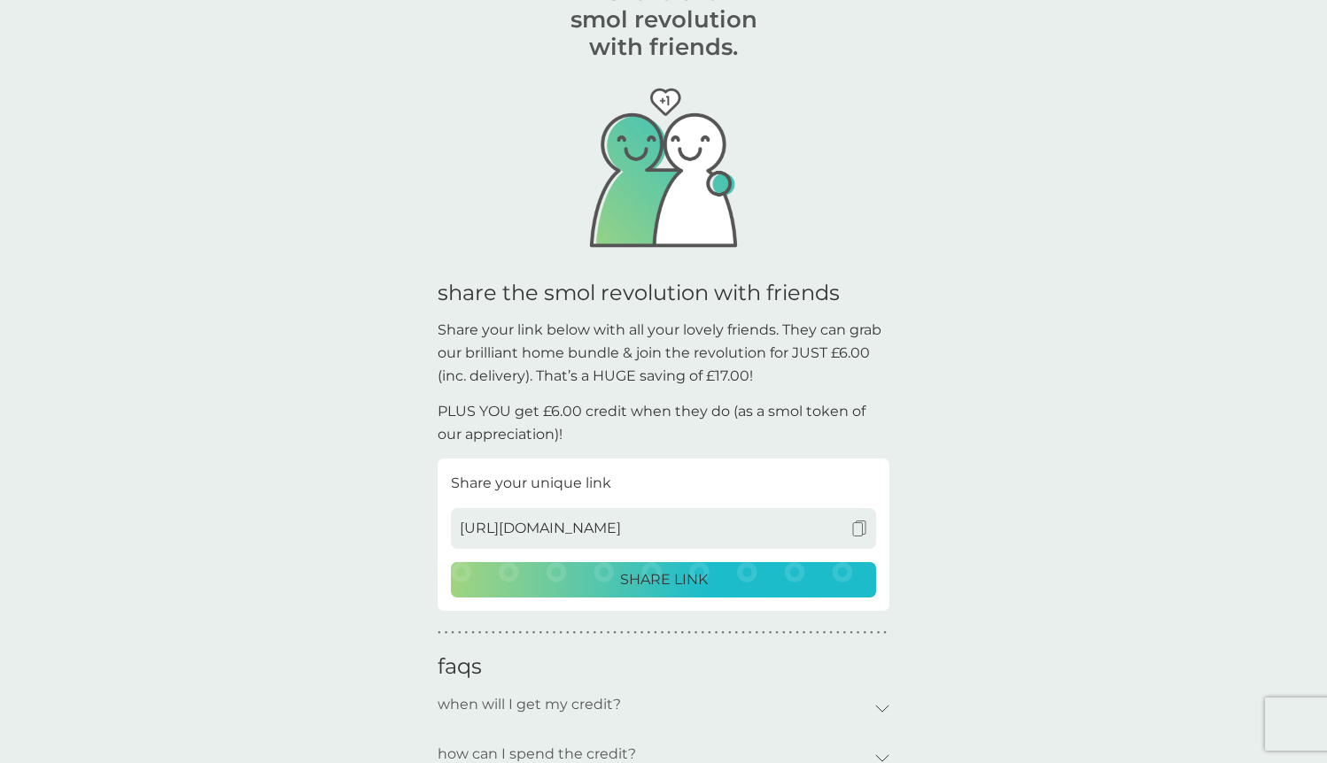
click at [839, 333] on p "Share your link below with all your lovely friends. They can grab our brilliant…" at bounding box center [663, 353] width 452 height 68
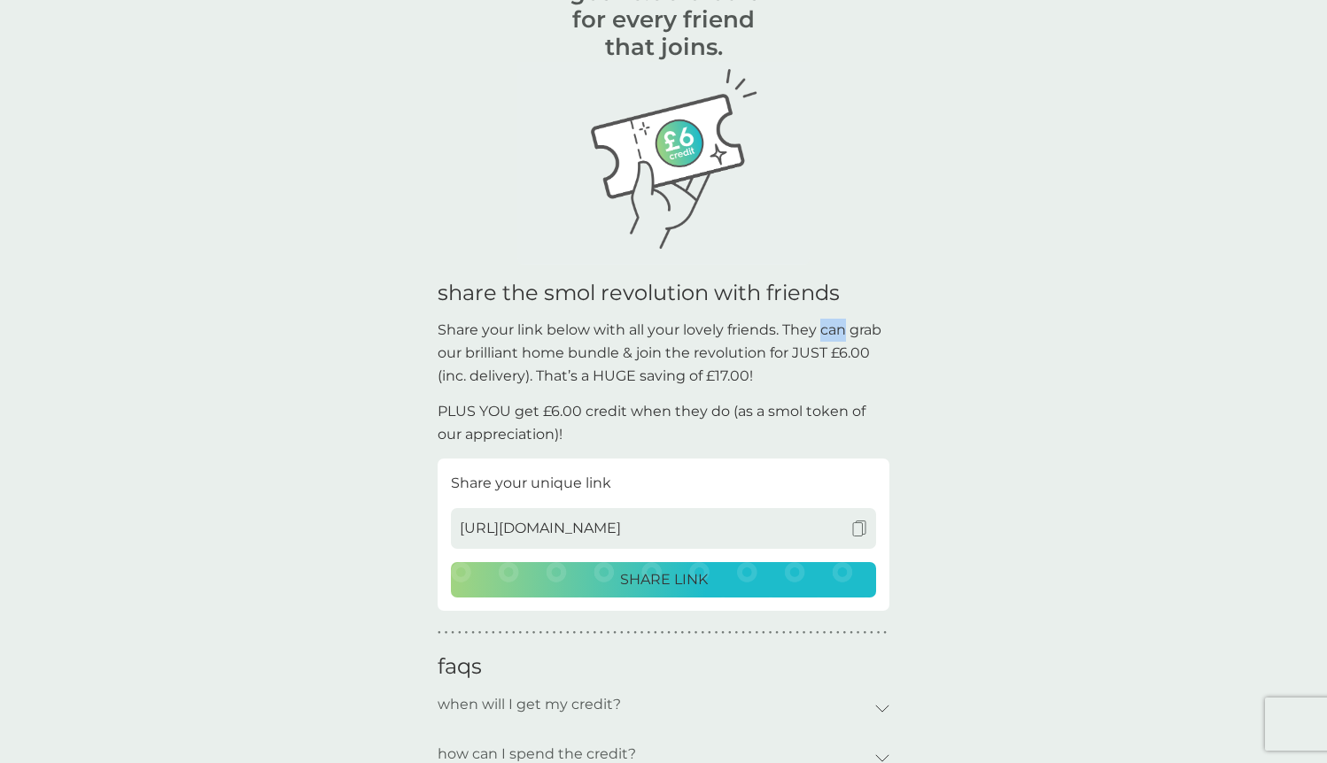
click at [842, 357] on p "Share your link below with all your lovely friends. They can grab our brilliant…" at bounding box center [663, 353] width 452 height 68
click at [808, 353] on p "Share your link below with all your lovely friends. They can grab our brilliant…" at bounding box center [663, 353] width 452 height 68
click at [731, 375] on p "Share your link below with all your lovely friends. They can grab our brilliant…" at bounding box center [663, 353] width 452 height 68
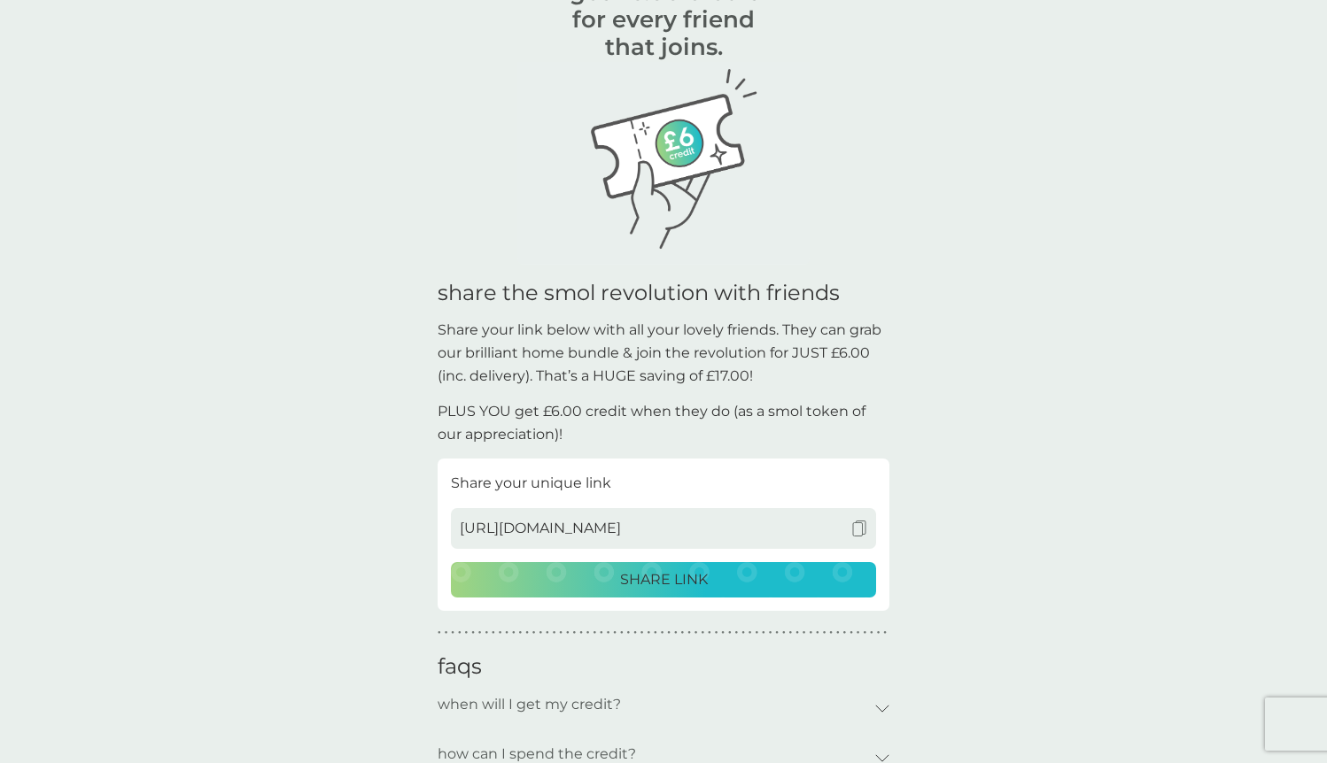
click at [731, 375] on p "Share your link below with all your lovely friends. They can grab our brilliant…" at bounding box center [663, 353] width 452 height 68
click at [697, 372] on p "Share your link below with all your lovely friends. They can grab our brilliant…" at bounding box center [663, 353] width 452 height 68
click at [746, 354] on p "Share your link below with all your lovely friends. They can grab our brilliant…" at bounding box center [663, 353] width 452 height 68
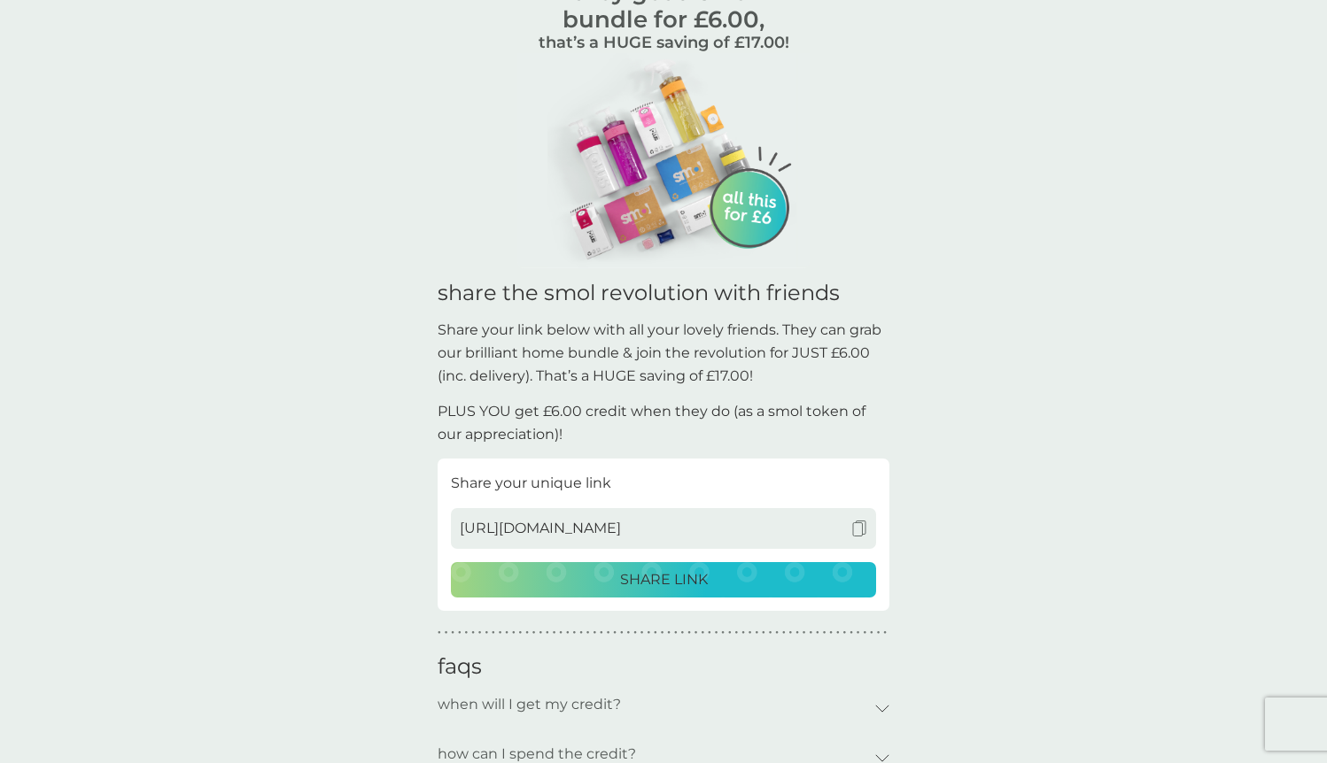
click at [746, 354] on p "Share your link below with all your lovely friends. They can grab our brilliant…" at bounding box center [663, 353] width 452 height 68
click at [847, 317] on div "get £6.00 credit for every friend that joins. they get a smol bundle for £6.00,…" at bounding box center [663, 481] width 452 height 1041
click at [708, 352] on p "Share your link below with all your lovely friends. They can grab our brilliant…" at bounding box center [663, 353] width 452 height 68
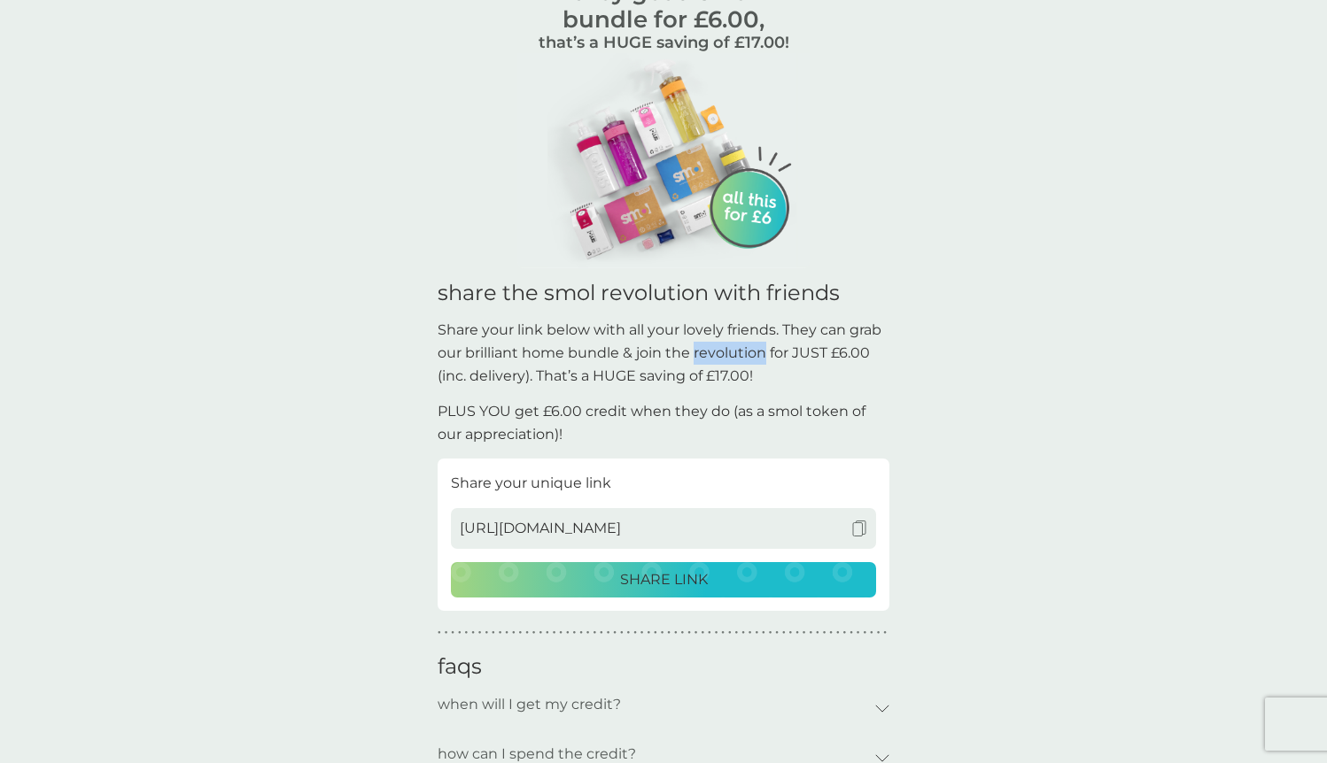
click at [642, 329] on p "Share your link below with all your lovely friends. They can grab our brilliant…" at bounding box center [663, 353] width 452 height 68
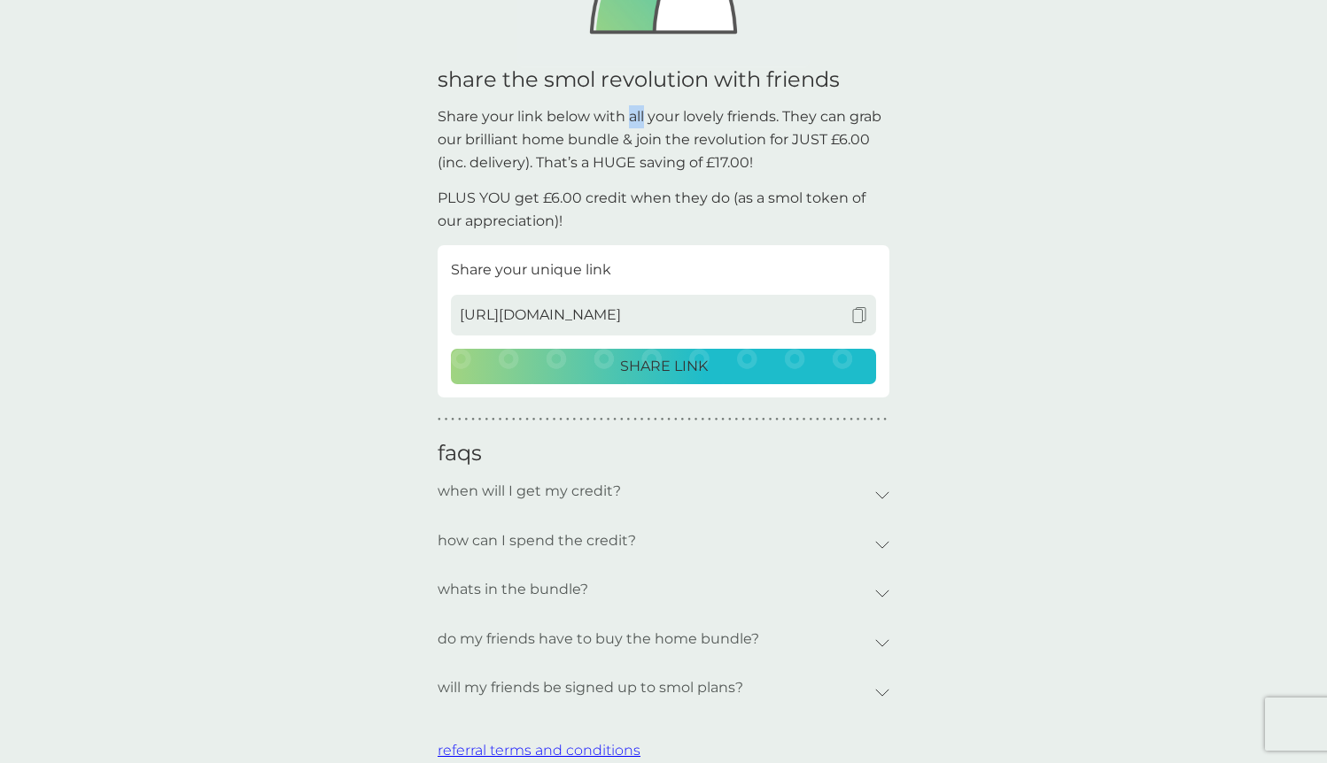
scroll to position [337, 0]
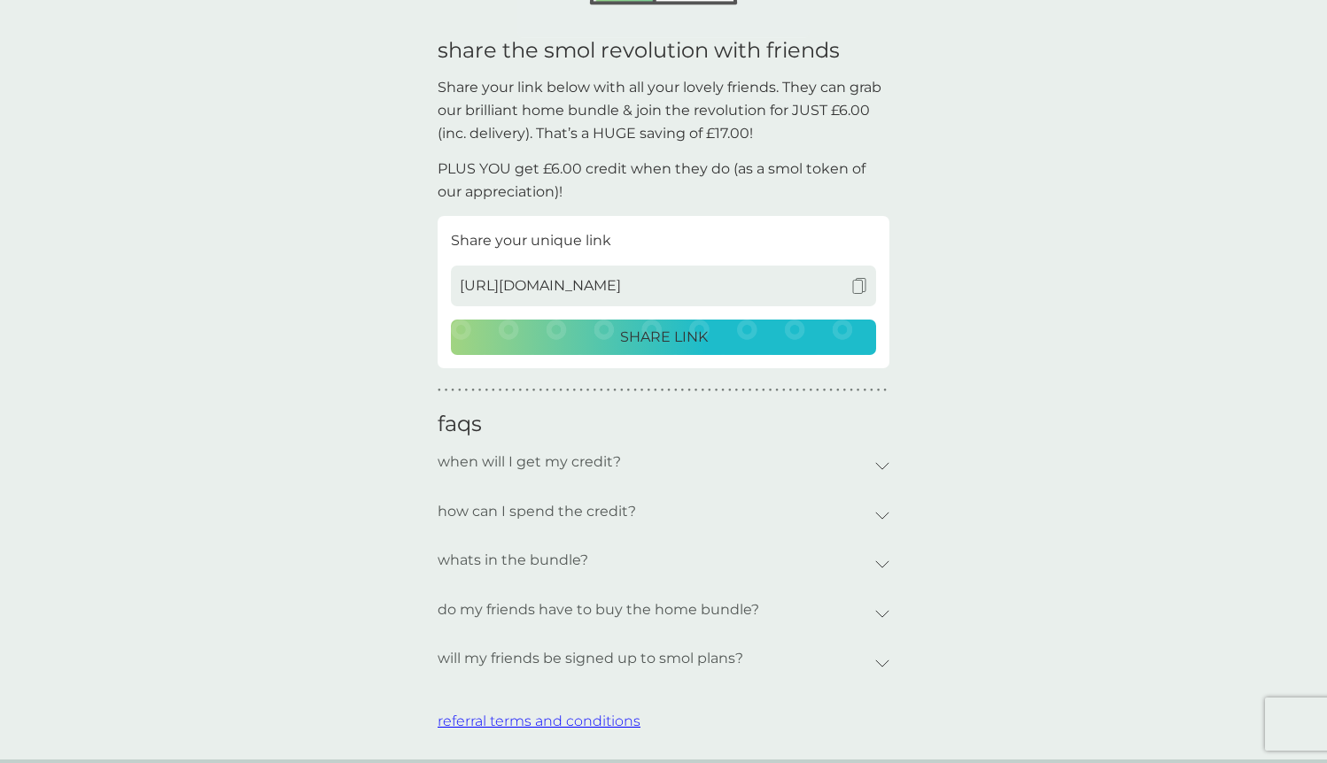
click at [873, 562] on div "whats in the bundle?" at bounding box center [655, 560] width 437 height 41
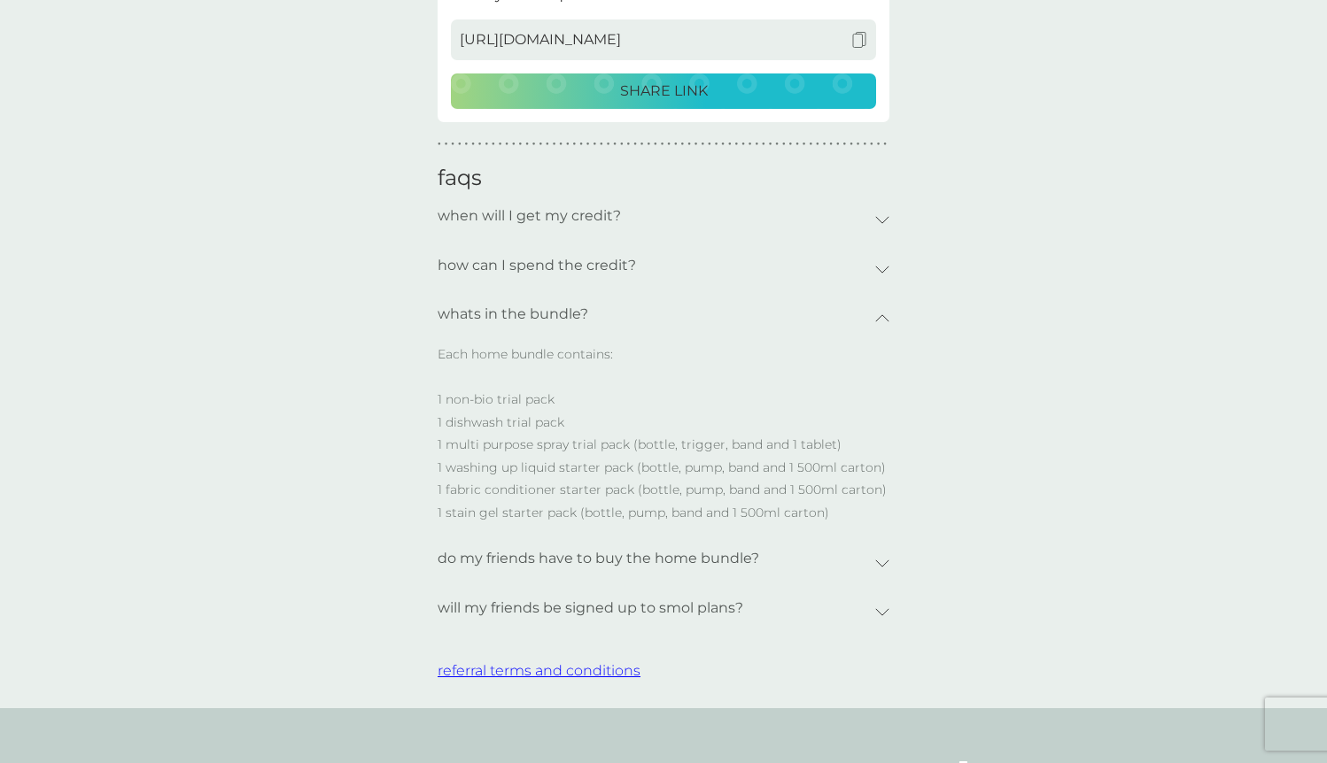
scroll to position [584, 0]
click at [885, 565] on icon at bounding box center [882, 563] width 14 height 8
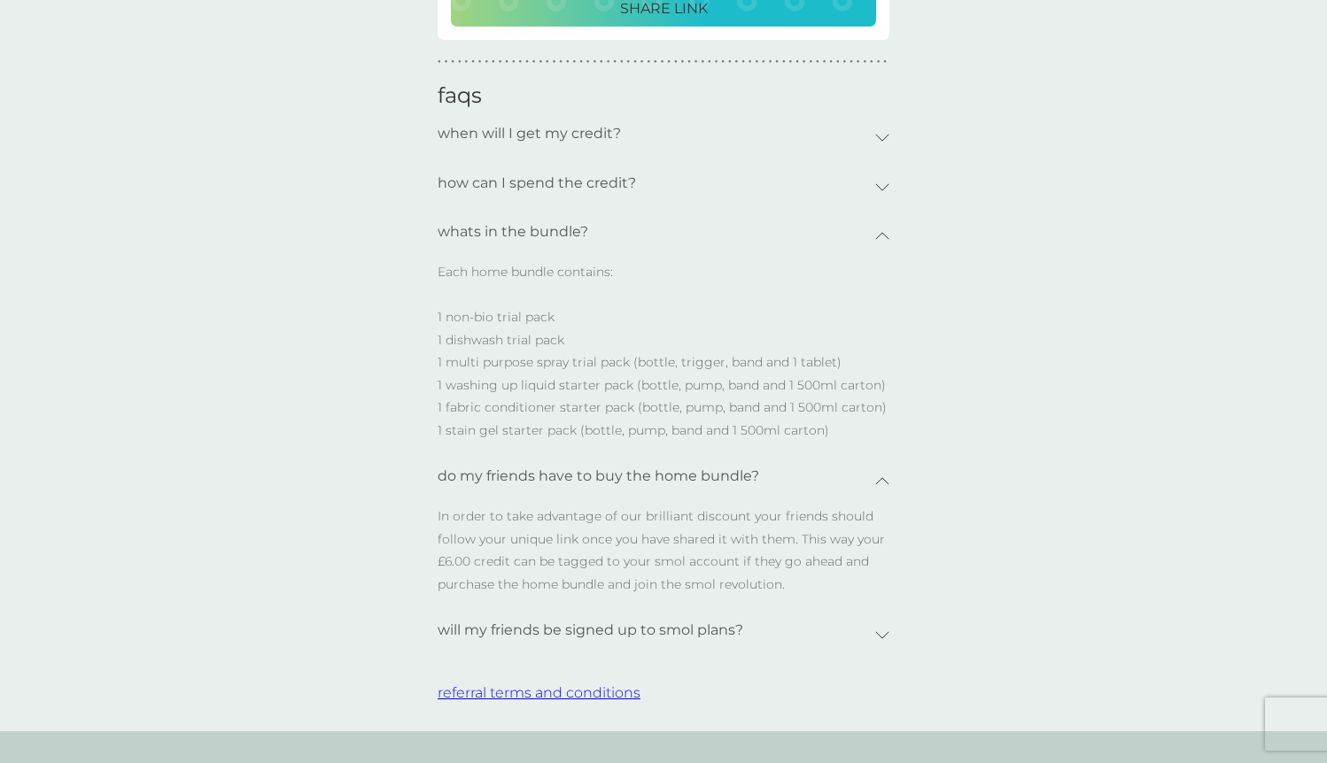
scroll to position [688, 0]
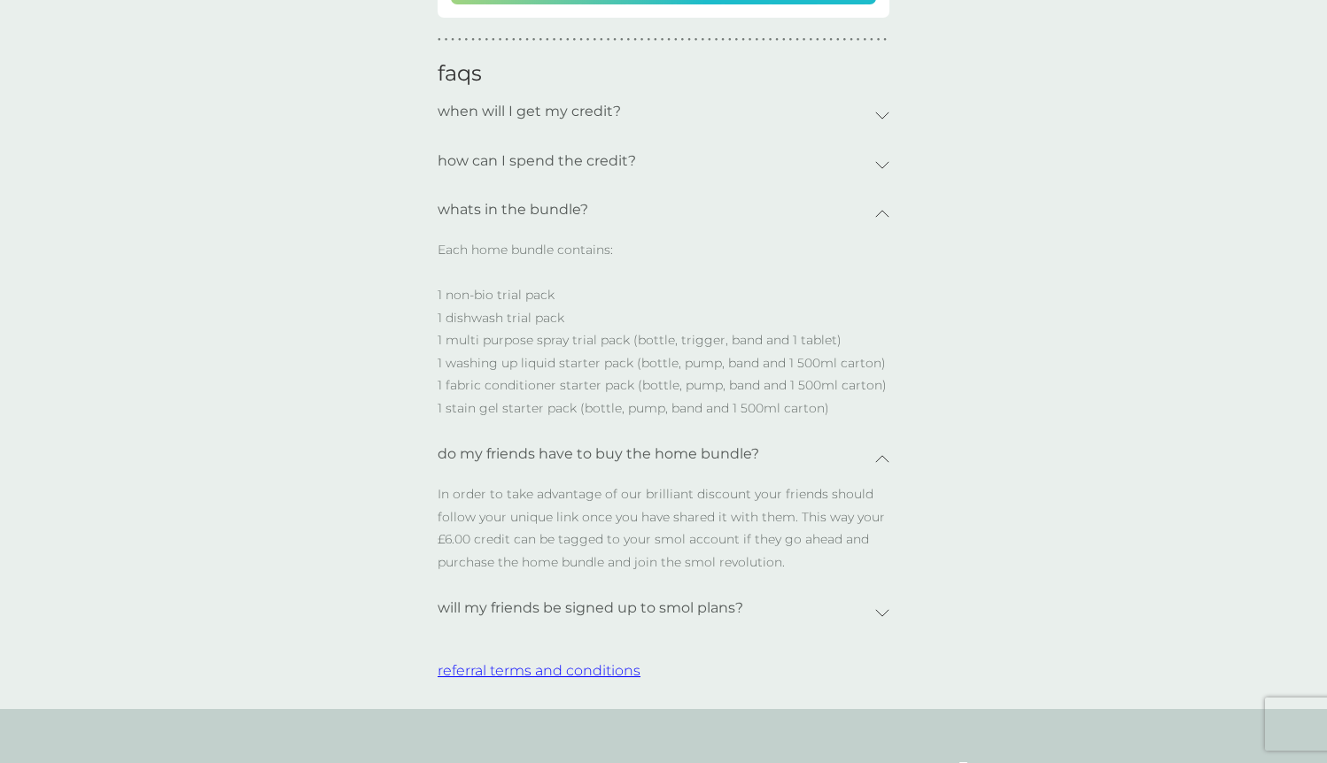
click at [882, 614] on icon at bounding box center [882, 613] width 14 height 8
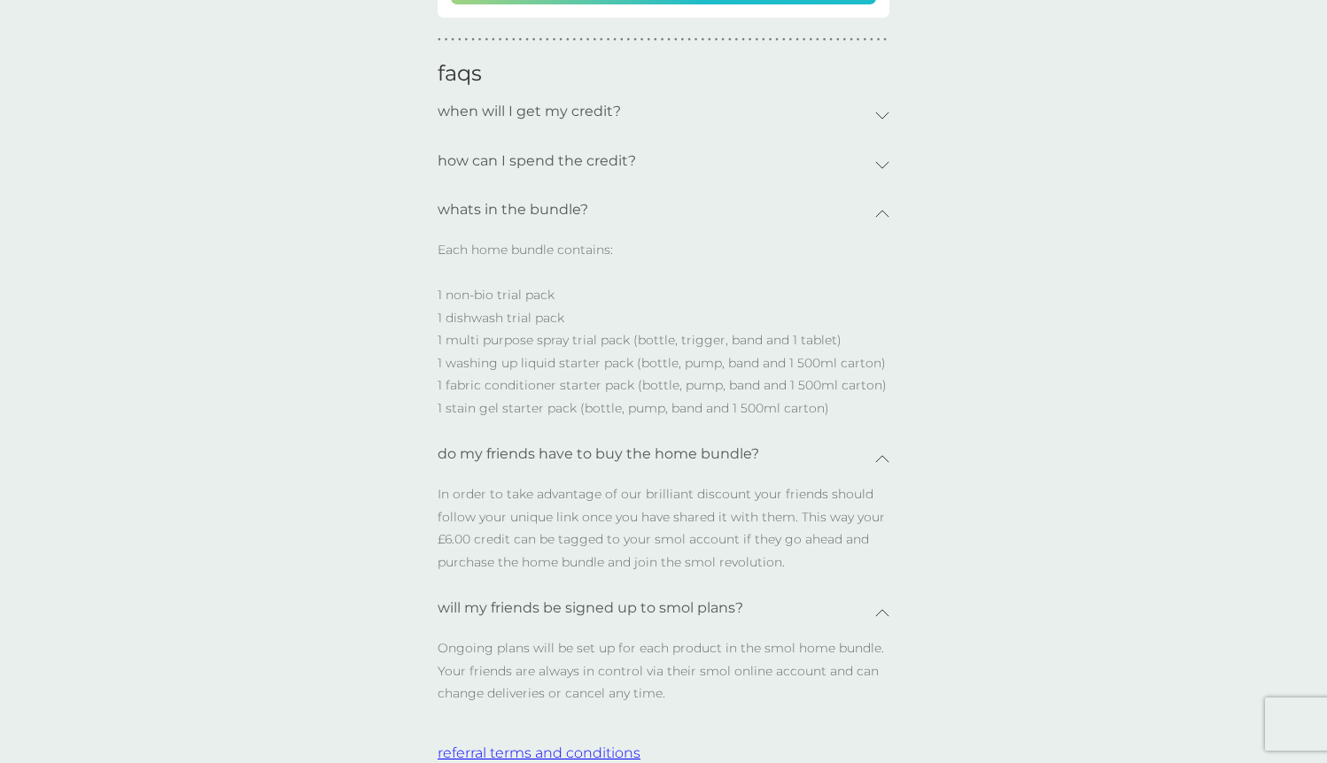
scroll to position [0, 0]
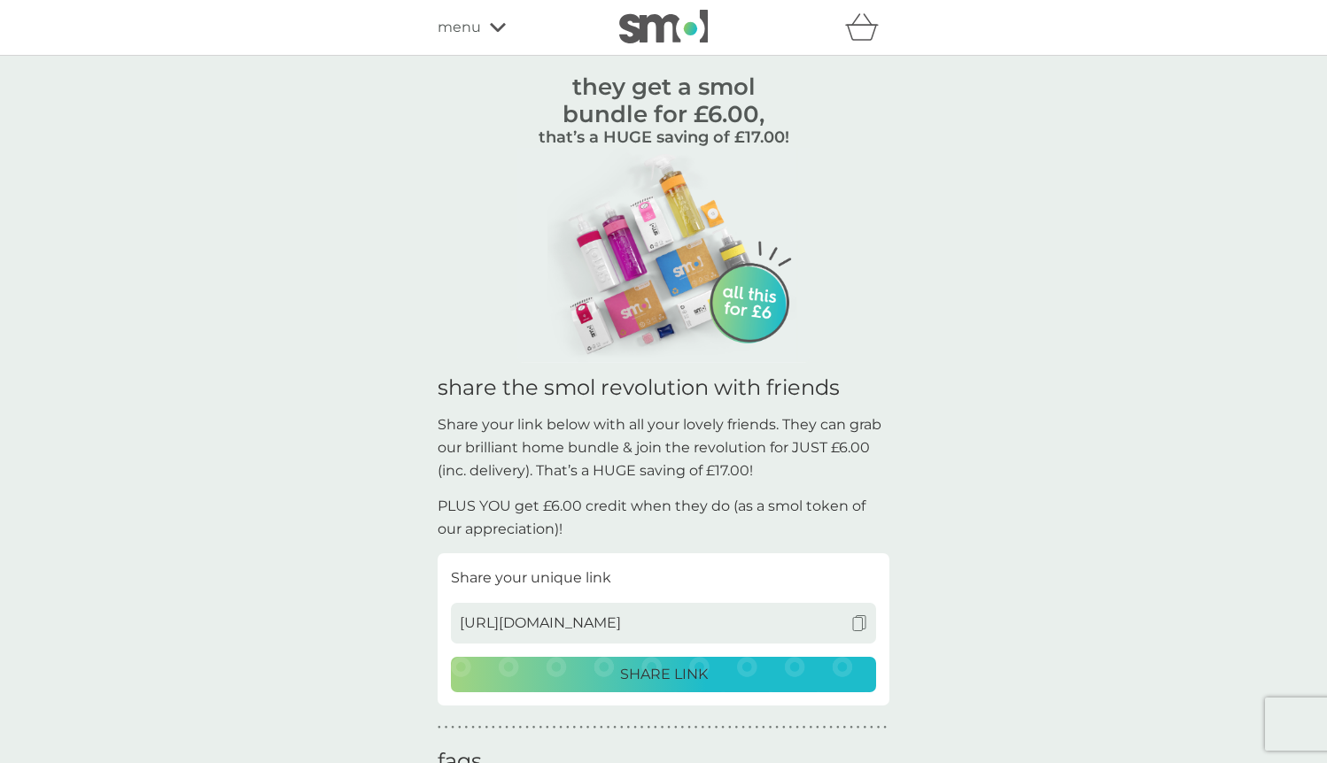
click at [621, 623] on span "http://smol.refr.cc/default/u/harryhadenbrown" at bounding box center [540, 623] width 161 height 23
copy span "http://smol.refr.cc/default/u/harryhadenbrown"
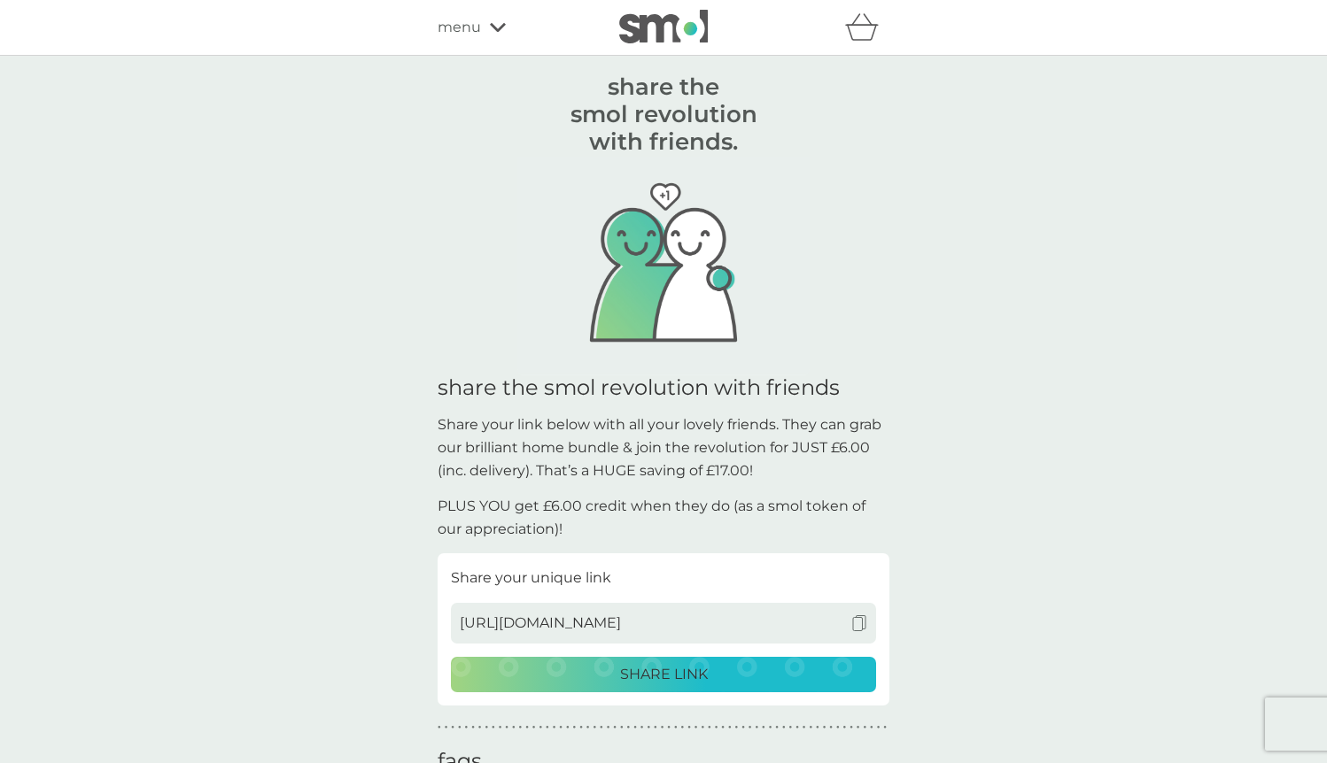
click at [869, 22] on icon "basket" at bounding box center [867, 19] width 8 height 11
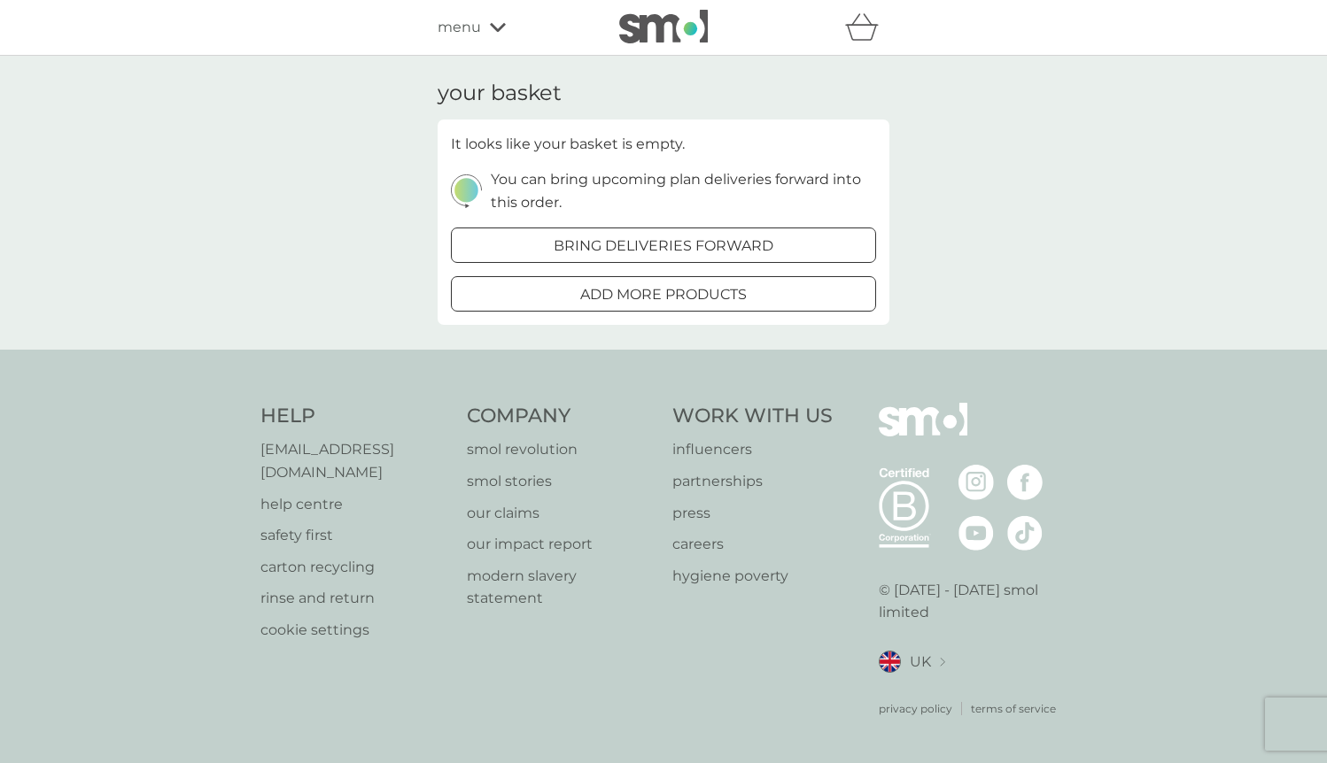
click at [490, 23] on icon at bounding box center [498, 27] width 16 height 11
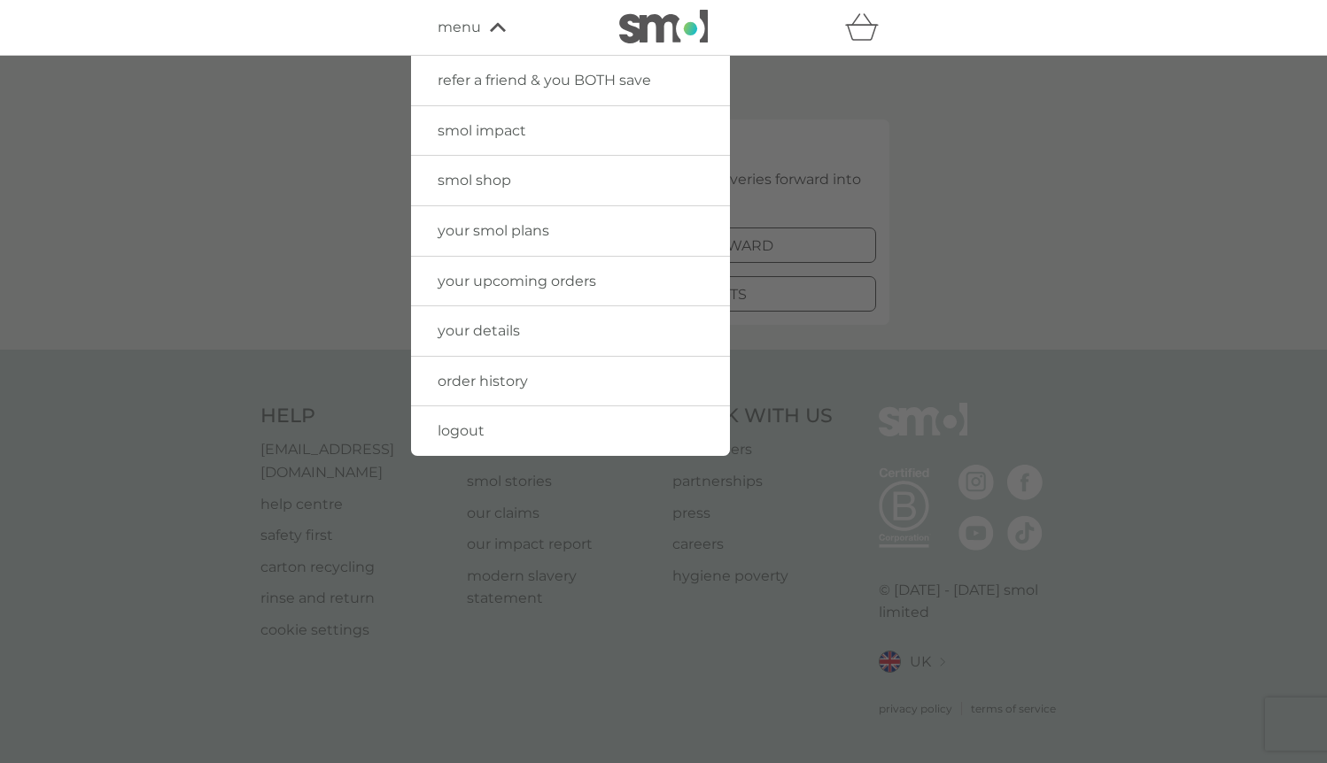
click at [476, 423] on span "logout" at bounding box center [460, 430] width 47 height 17
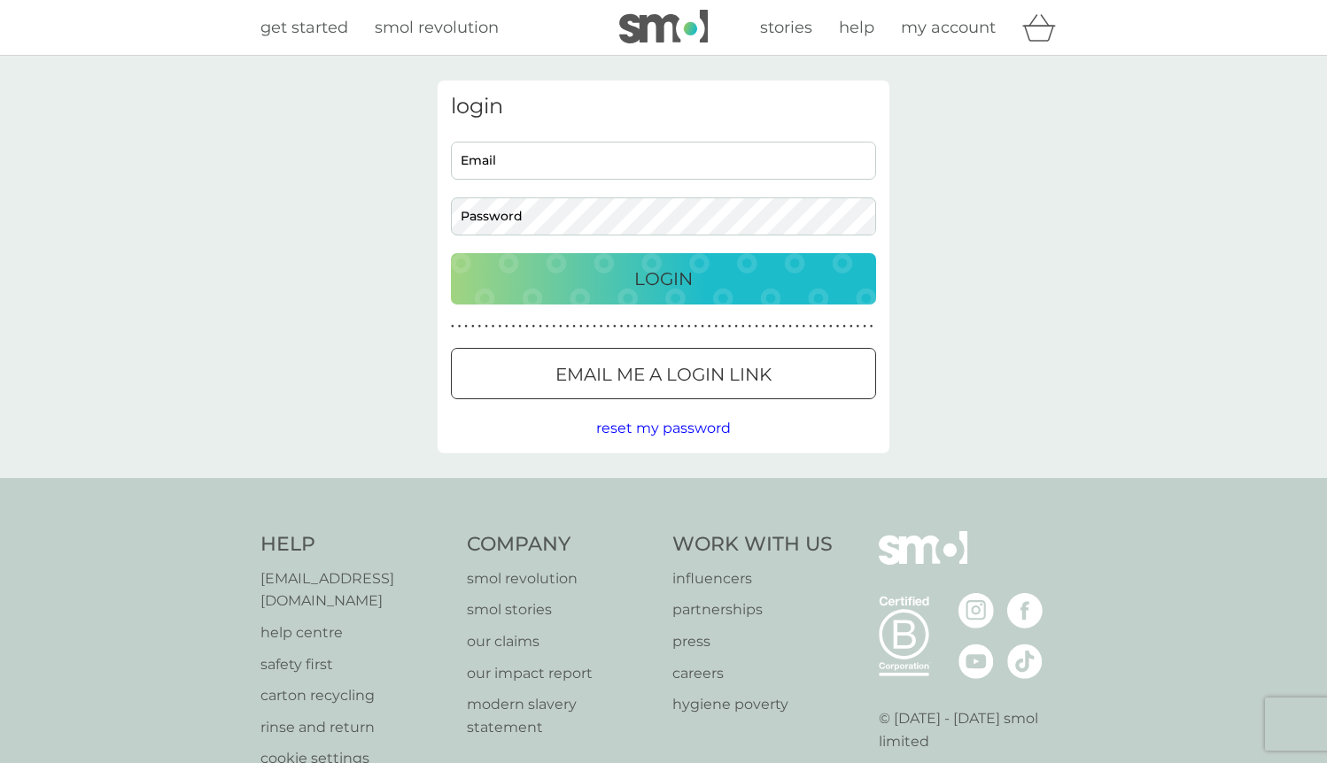
type input "harry.h.b@hotmail.co.uk"
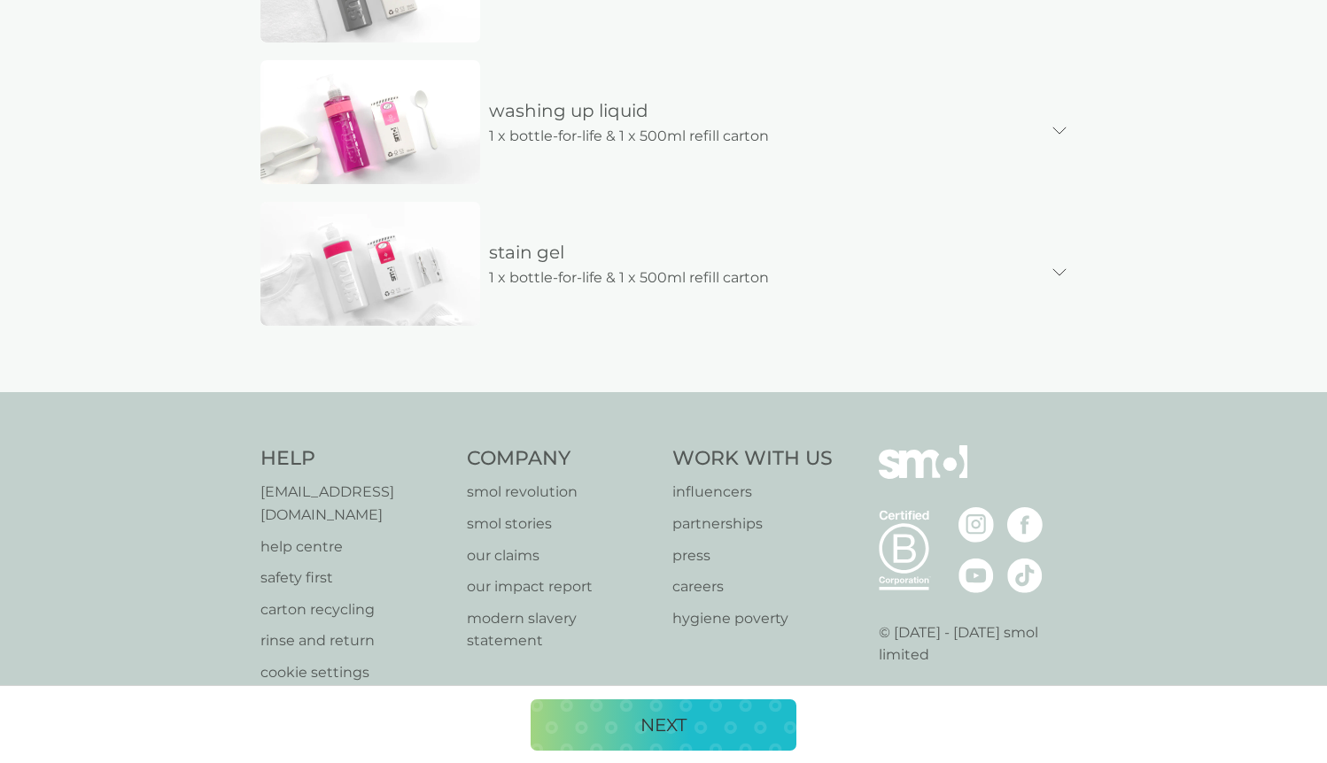
click at [648, 719] on p "NEXT" at bounding box center [663, 725] width 46 height 28
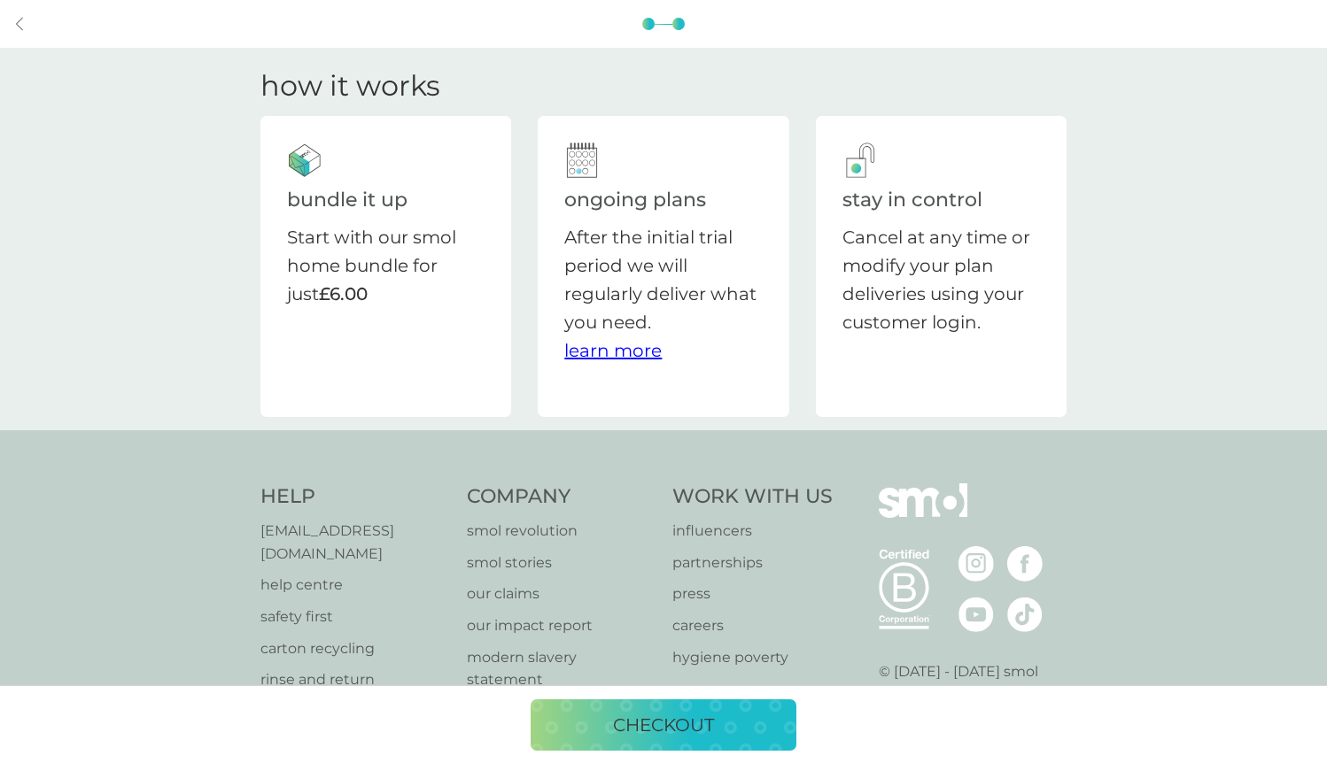
click at [648, 719] on p "checkout" at bounding box center [663, 725] width 101 height 28
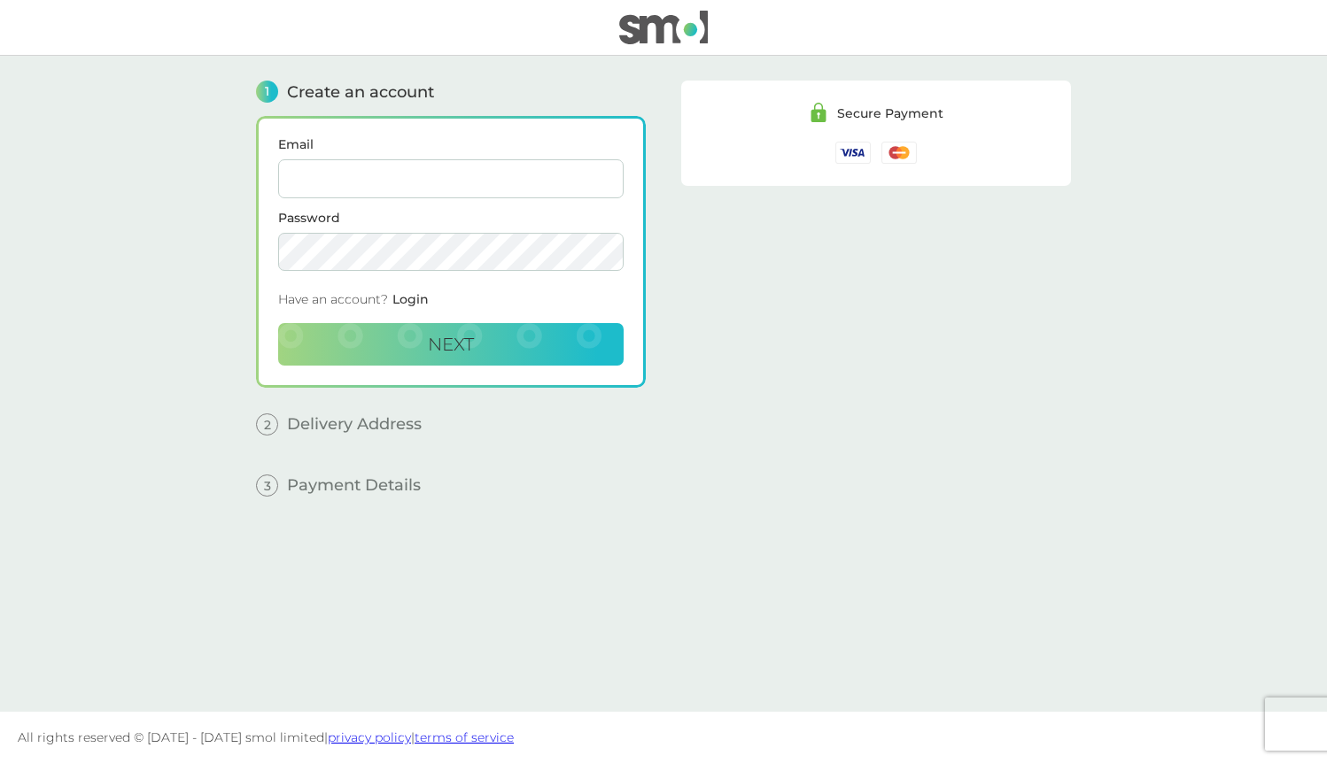
click at [482, 189] on input "Email" at bounding box center [450, 178] width 345 height 39
type input "[EMAIL_ADDRESS][DOMAIN_NAME]"
